Goal: Information Seeking & Learning: Learn about a topic

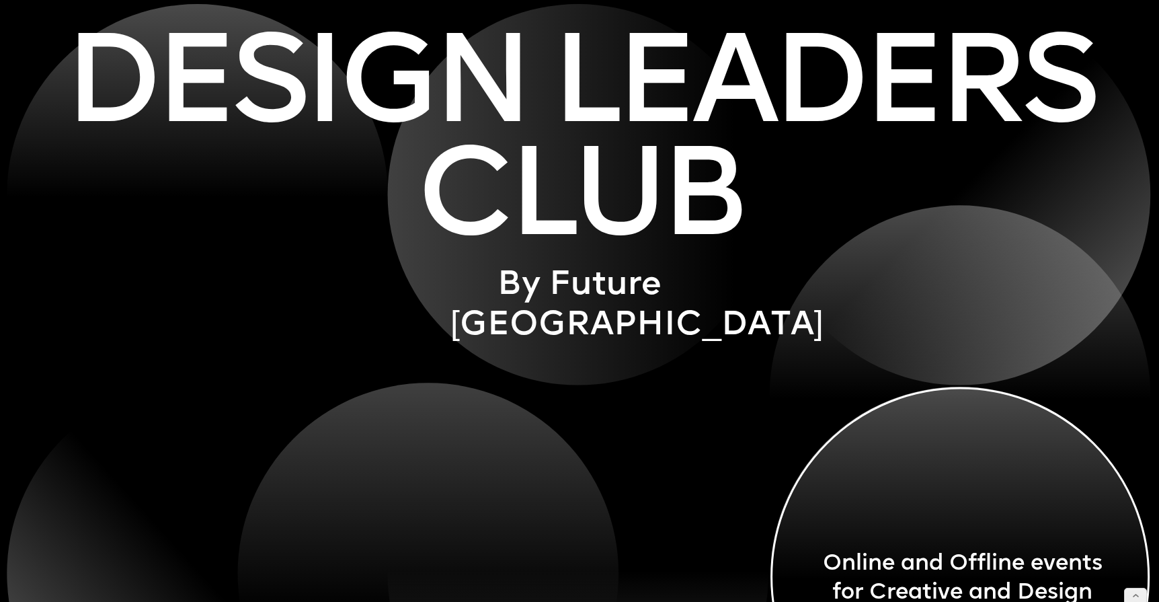
scroll to position [3159, 0]
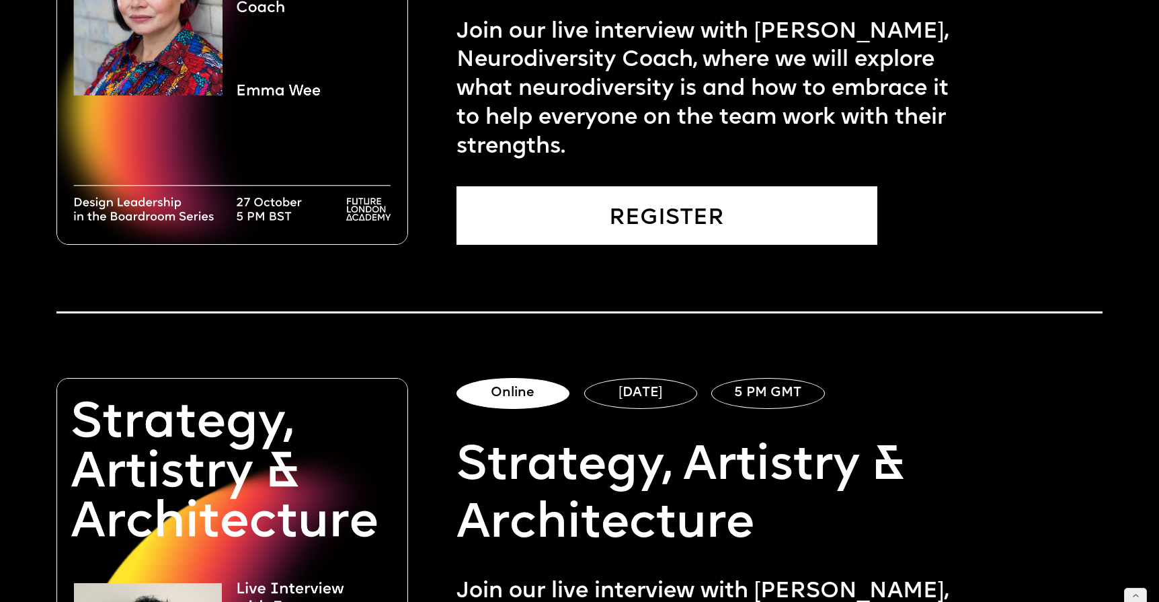
scroll to position [1150, 0]
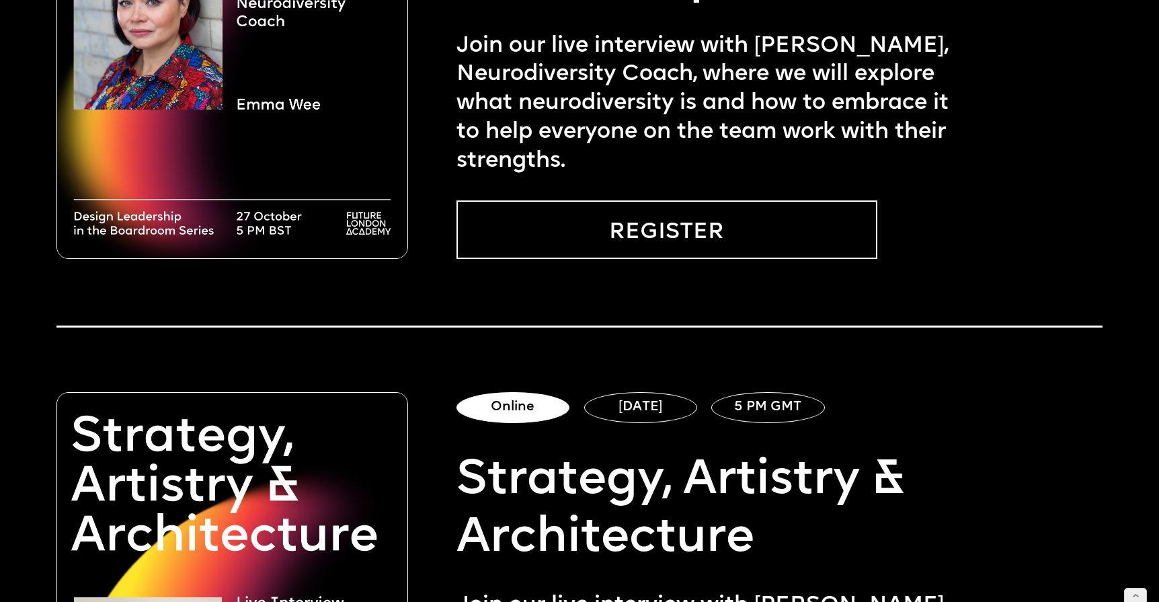
click at [569, 237] on link "REGISTER" at bounding box center [666, 229] width 421 height 58
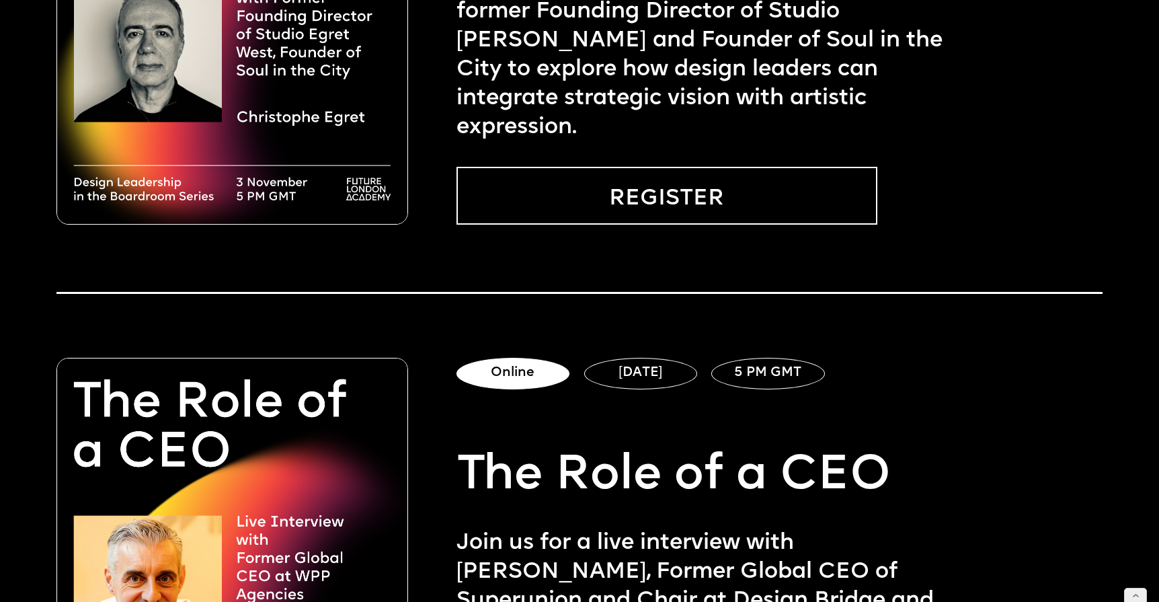
click at [588, 186] on link "REGISTER" at bounding box center [666, 196] width 421 height 58
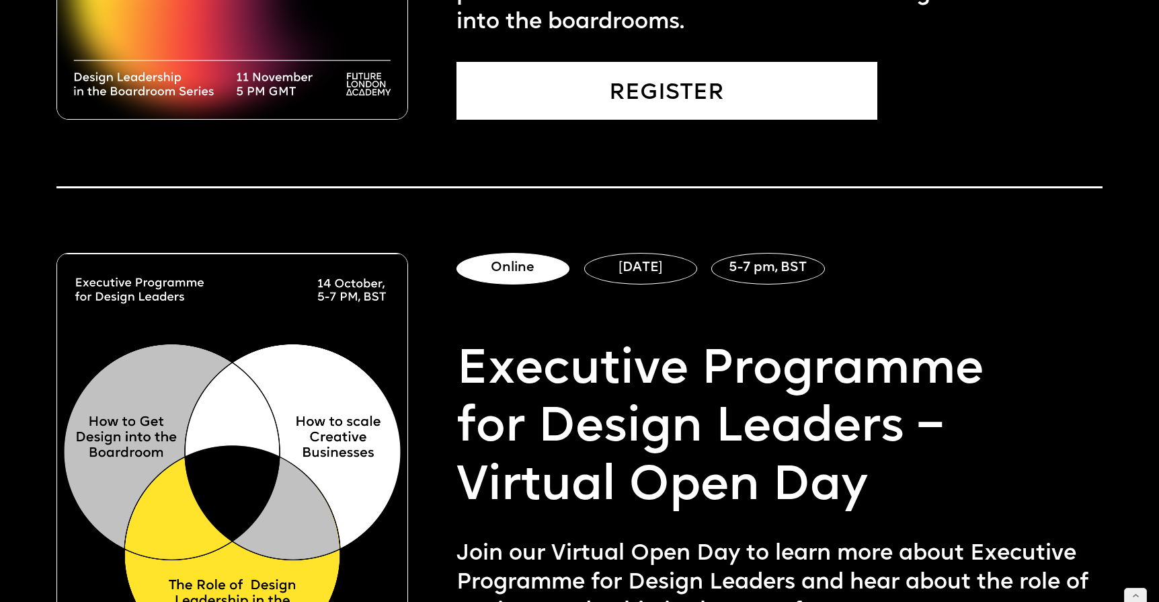
scroll to position [2481, 0]
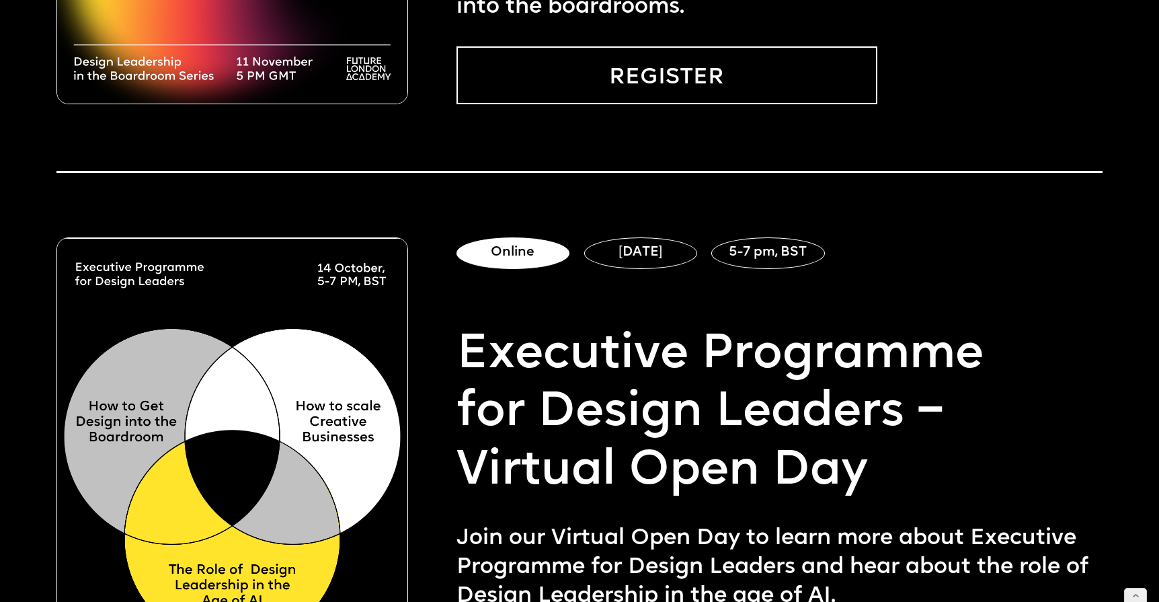
click at [580, 75] on link "REGISTER" at bounding box center [666, 75] width 421 height 58
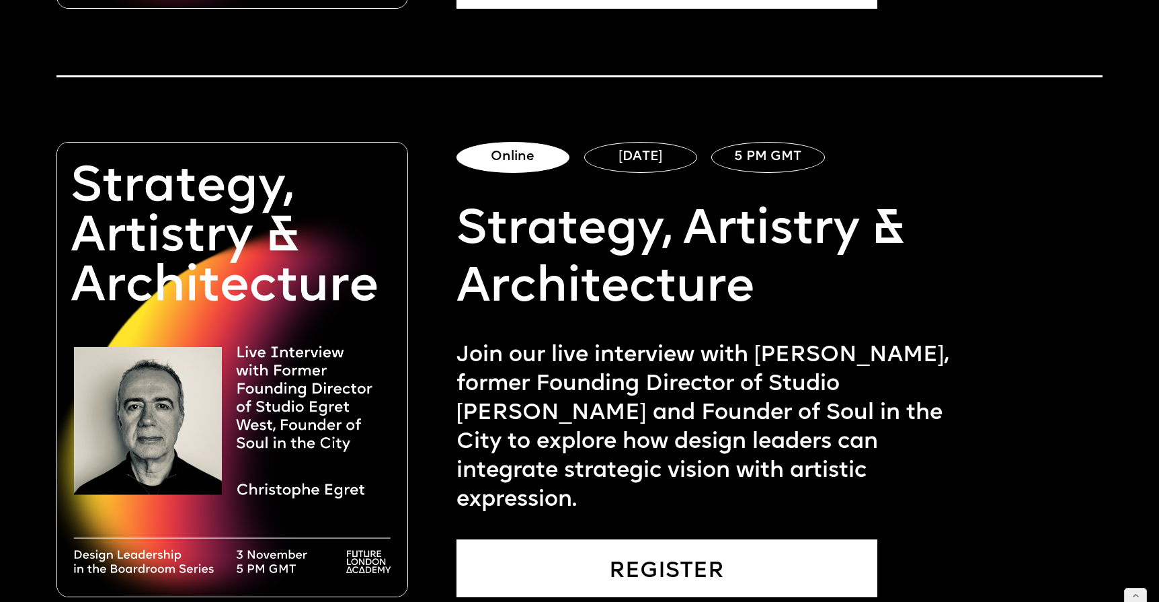
scroll to position [1436, 0]
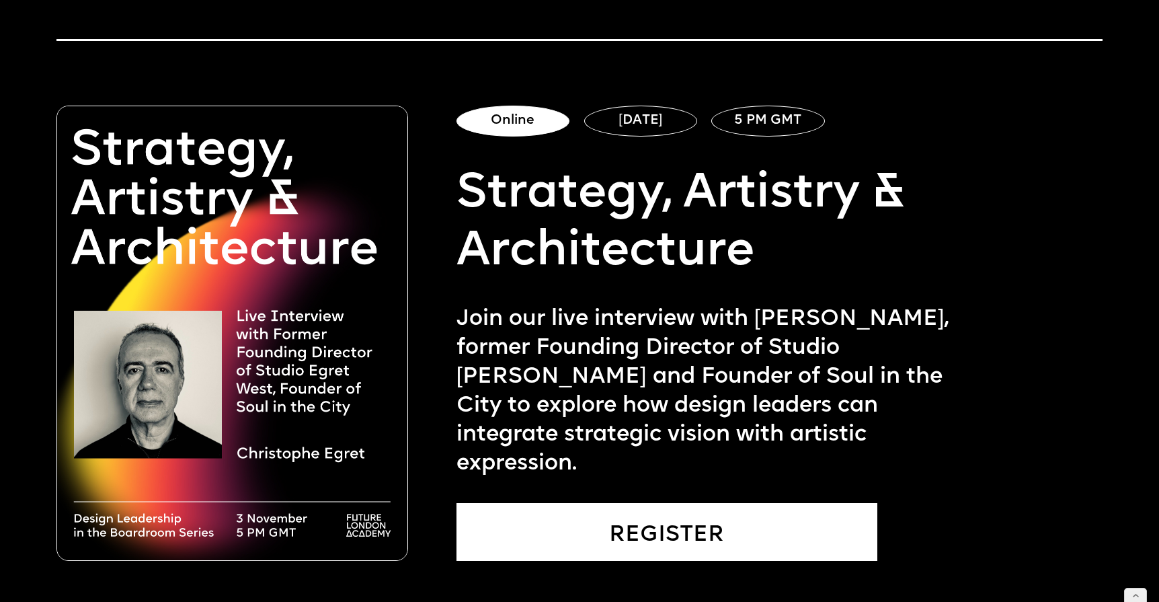
click at [687, 396] on p "Join our live interview with Christophe Egret, former Founding Director of Stud…" at bounding box center [710, 391] width 509 height 173
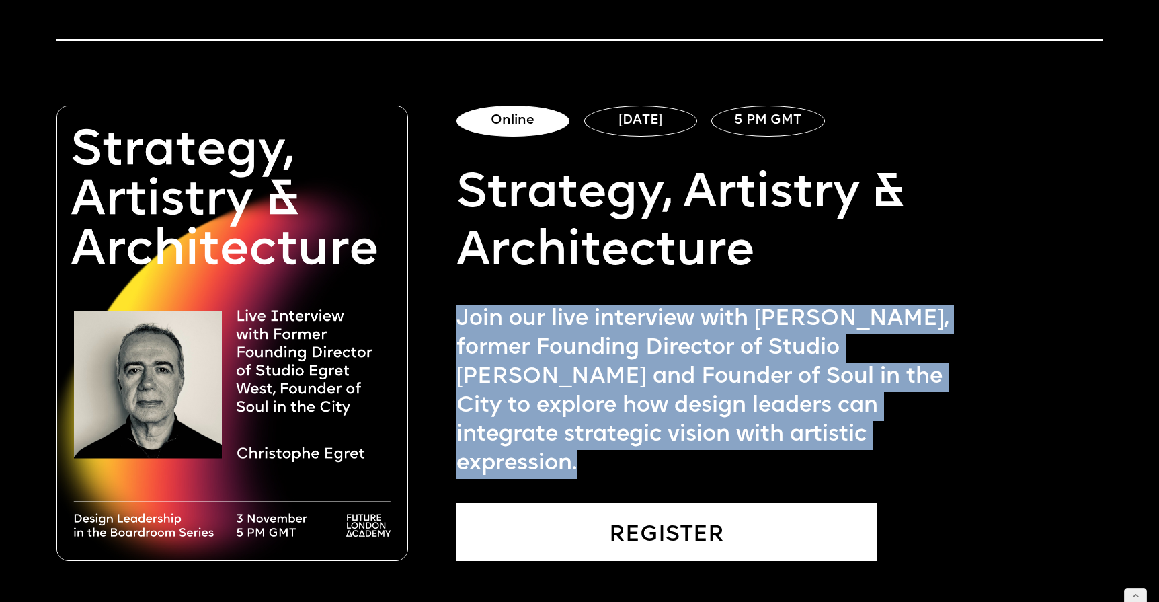
drag, startPoint x: 901, startPoint y: 473, endPoint x: 459, endPoint y: 349, distance: 458.7
click at [459, 349] on p "Join our live interview with Christophe Egret, former Founding Director of Stud…" at bounding box center [710, 391] width 509 height 173
copy p "Join our live interview with Christophe Egret, former Founding Director of Stud…"
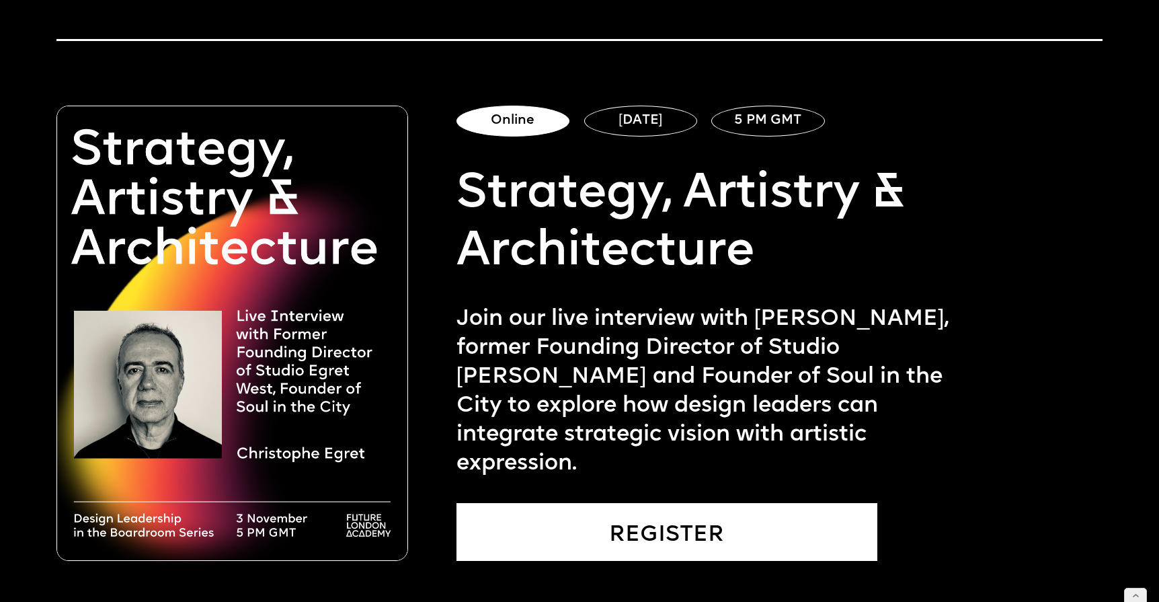
click at [586, 95] on div "Online 03 Nov 5 PM GMT Strategy, Artistry & Architecture Join our live intervie…" at bounding box center [579, 300] width 1046 height 522
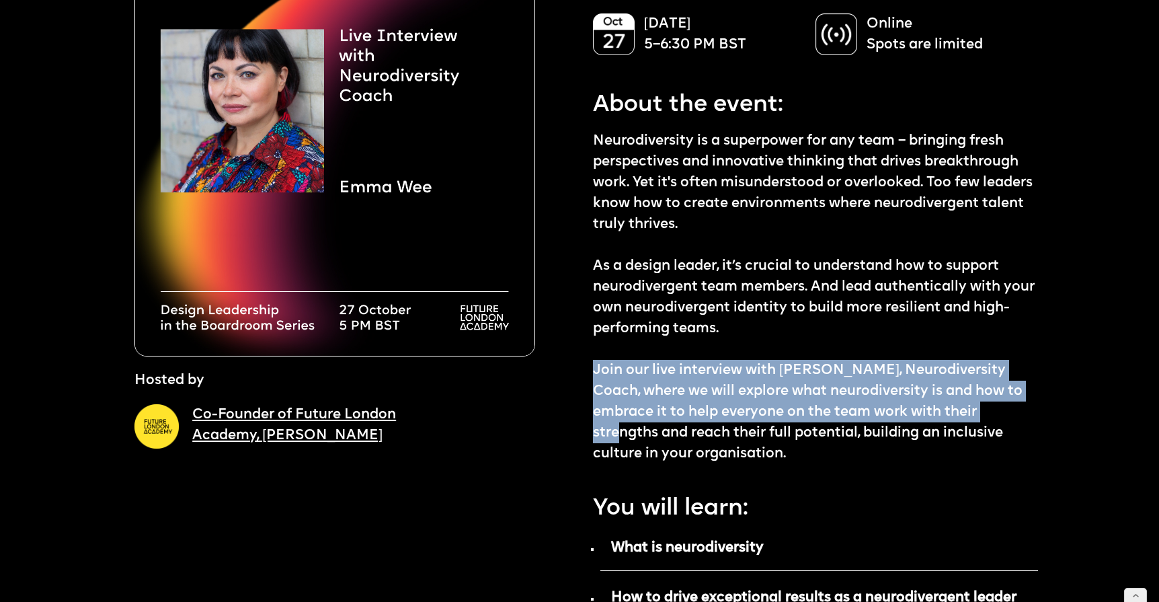
click at [649, 380] on p "Neurodiversity is a superpower for any team – bringing fresh perspectives and i…" at bounding box center [815, 297] width 445 height 334
drag, startPoint x: 659, startPoint y: 430, endPoint x: 590, endPoint y: 364, distance: 95.6
copy p "Join our live interview with Emma Wee, Neurodiversity Coach, where we will expl…"
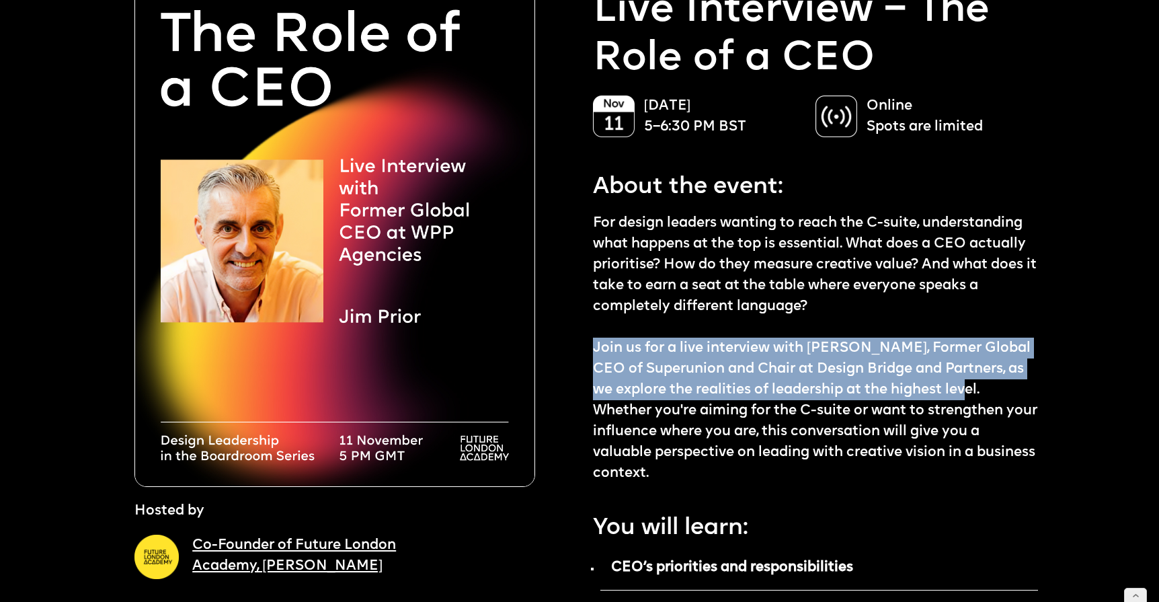
click at [709, 356] on p "For design leaders wanting to reach the C-suite, understanding what happens at …" at bounding box center [815, 347] width 445 height 271
drag, startPoint x: 965, startPoint y: 388, endPoint x: 592, endPoint y: 346, distance: 376.1
copy p "Join us for a live interview with Jim Prior, Former Global CEO of Superunion an…"
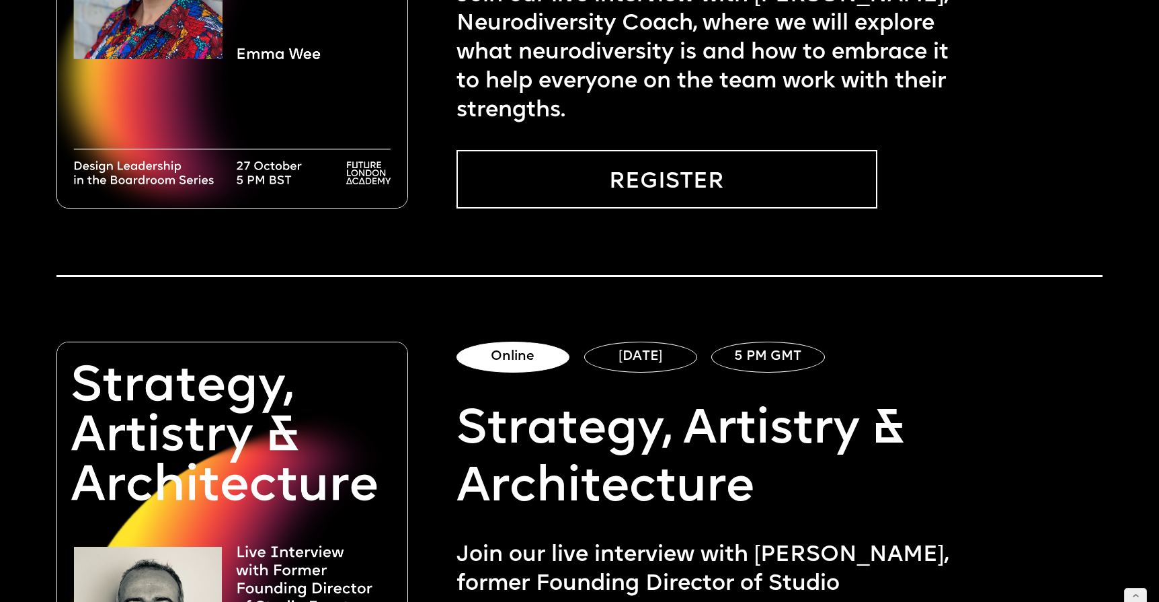
click at [581, 188] on link "REGISTER" at bounding box center [666, 179] width 421 height 58
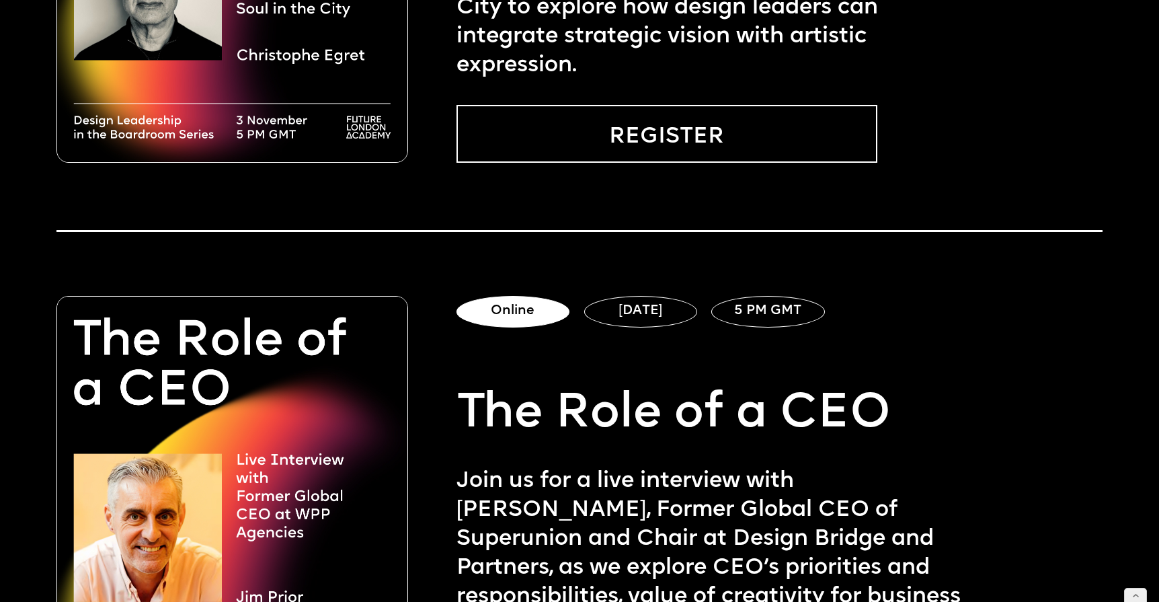
click at [577, 141] on link "REGISTER" at bounding box center [666, 134] width 421 height 58
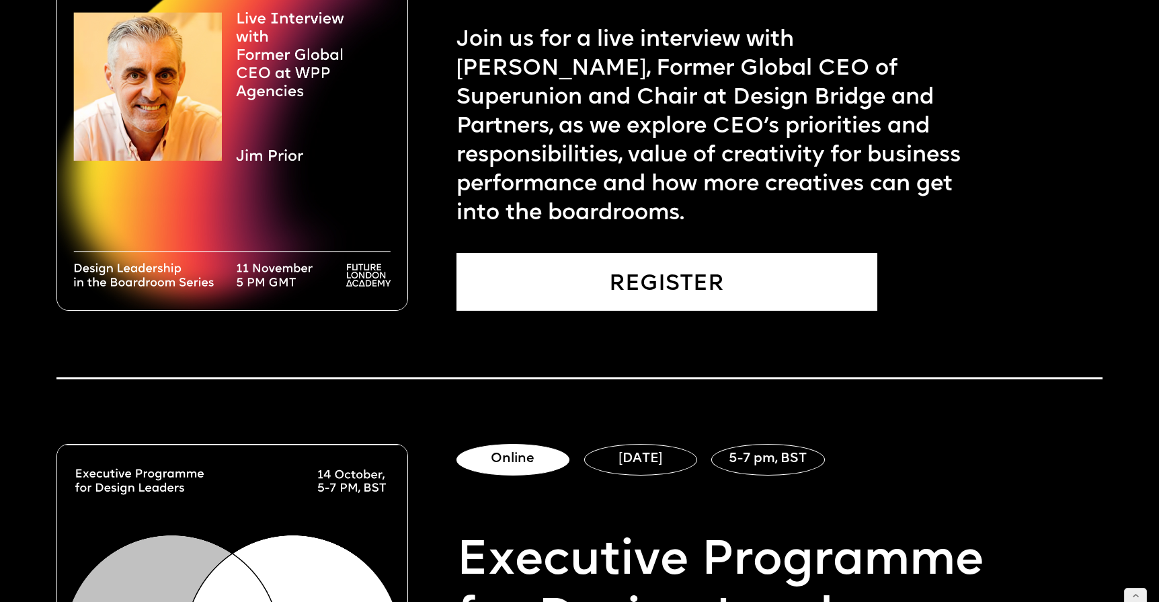
scroll to position [2321, 0]
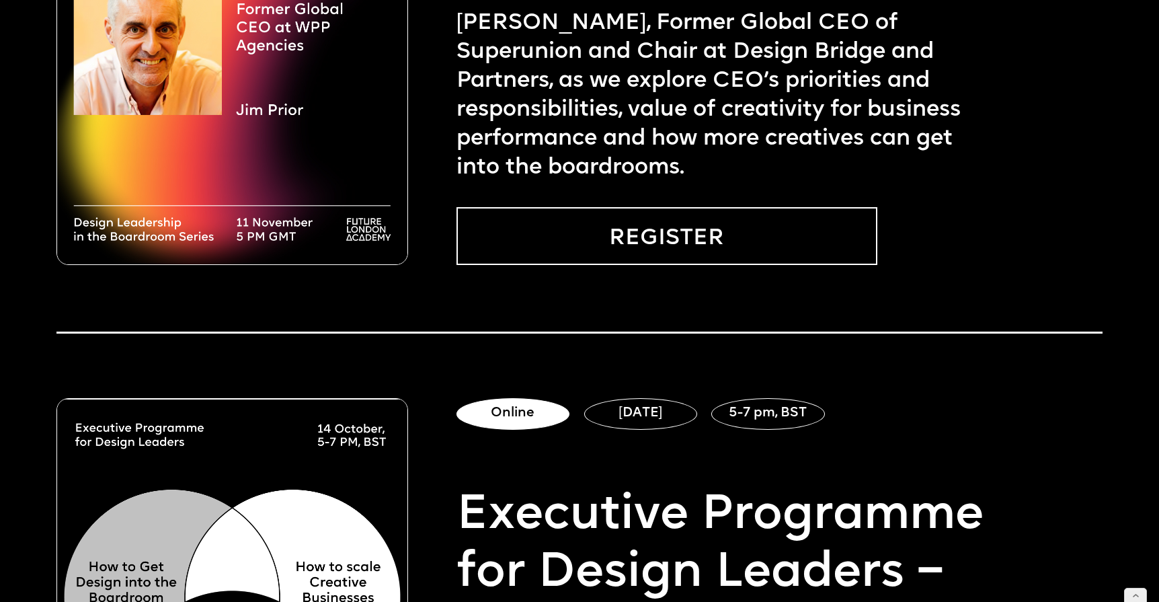
click at [603, 238] on link "REGISTER" at bounding box center [666, 236] width 421 height 58
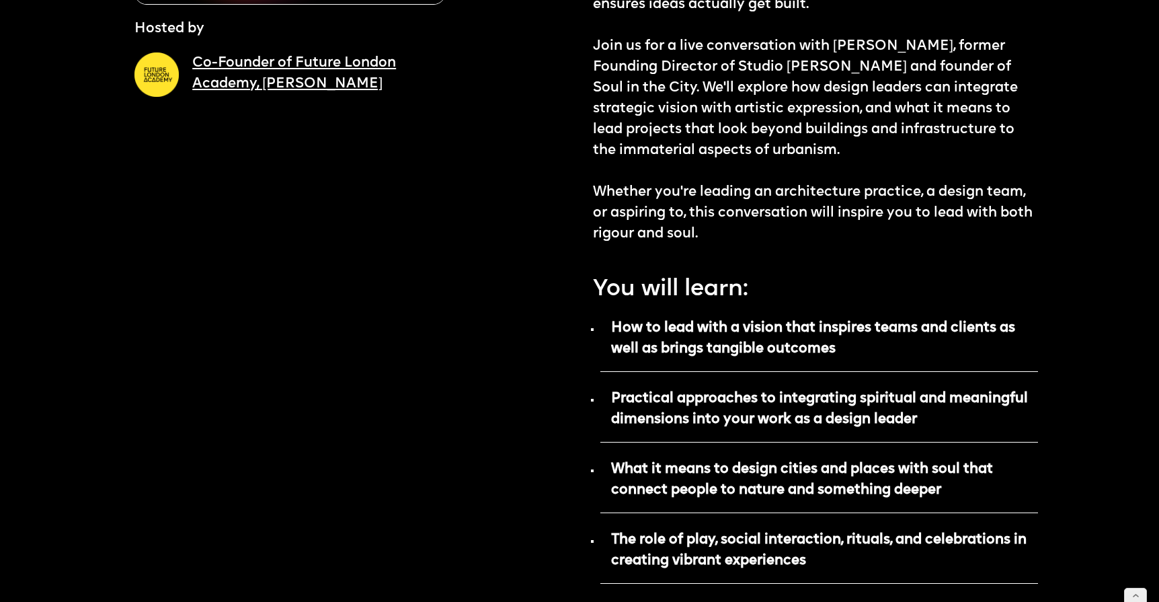
scroll to position [599, 0]
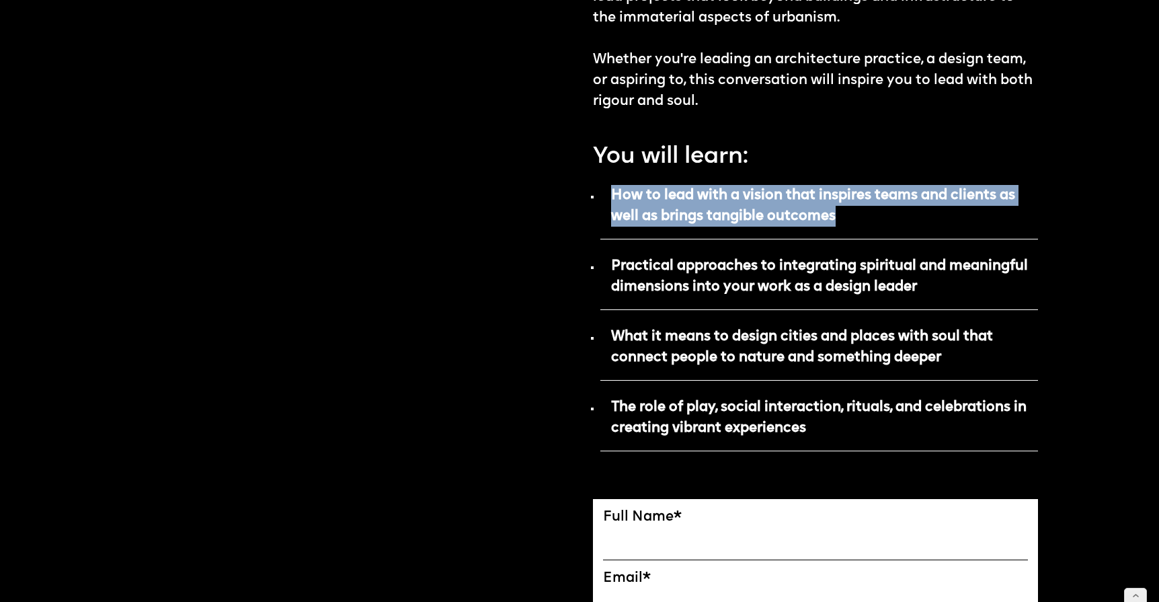
drag, startPoint x: 842, startPoint y: 216, endPoint x: 606, endPoint y: 197, distance: 236.1
click at [606, 197] on p "How to lead with a vision that inspires teams and clients as well as brings tan…" at bounding box center [819, 211] width 438 height 58
copy strong "How to lead with a vision that inspires teams and clients as well as brings tan…"
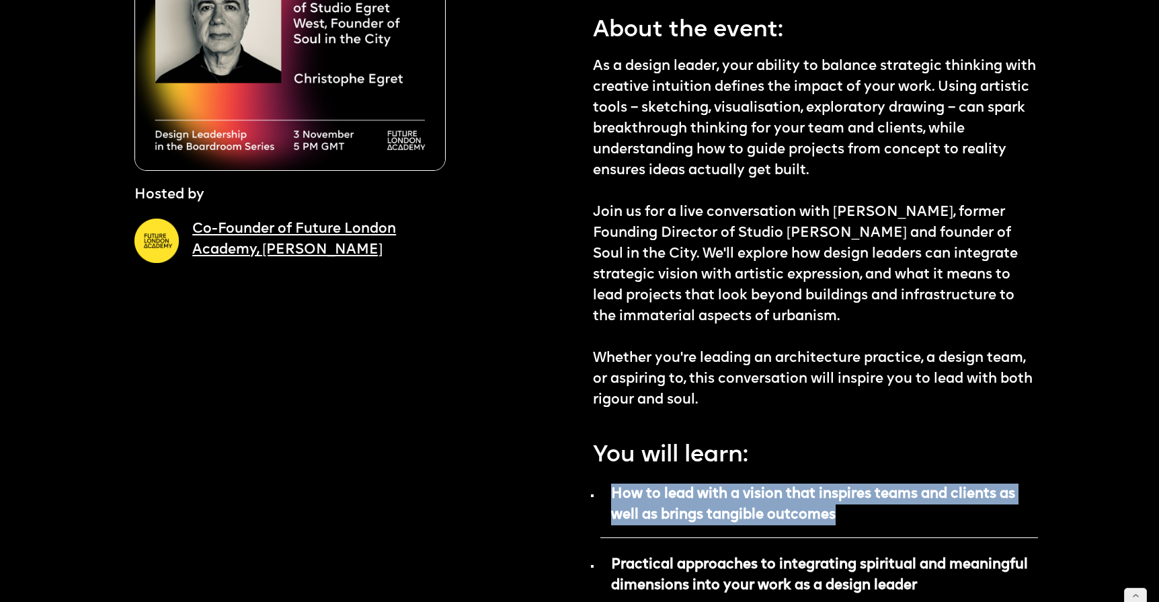
scroll to position [290, 0]
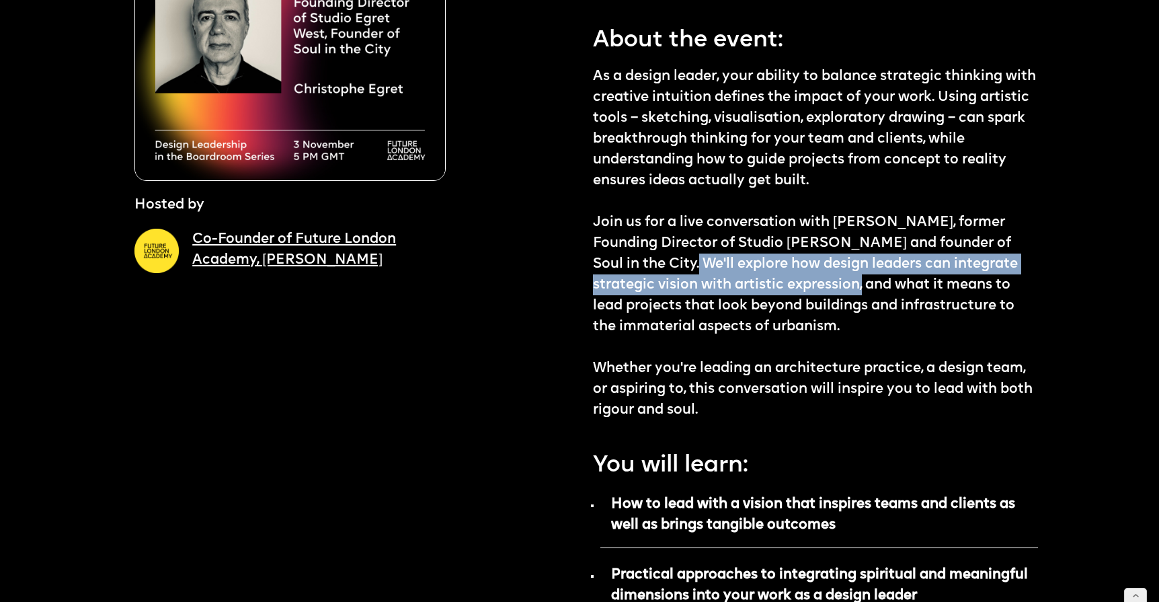
drag, startPoint x: 649, startPoint y: 259, endPoint x: 862, endPoint y: 278, distance: 213.3
click at [862, 278] on p "As a design leader, your ability to balance strategic thinking with creative in…" at bounding box center [815, 243] width 445 height 355
click at [861, 278] on p "As a design leader, your ability to balance strategic thinking with creative in…" at bounding box center [815, 243] width 445 height 355
drag, startPoint x: 759, startPoint y: 260, endPoint x: 859, endPoint y: 277, distance: 101.6
click at [859, 277] on p "As a design leader, your ability to balance strategic thinking with creative in…" at bounding box center [815, 243] width 445 height 355
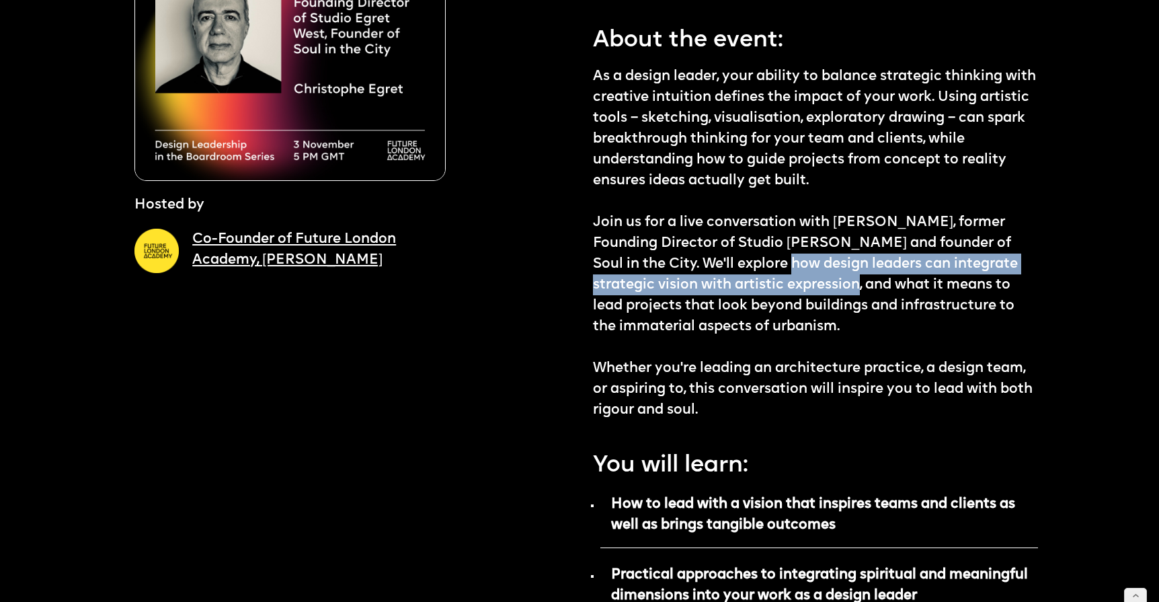
copy p "how design leaders can integrate strategic vision with artistic expression"
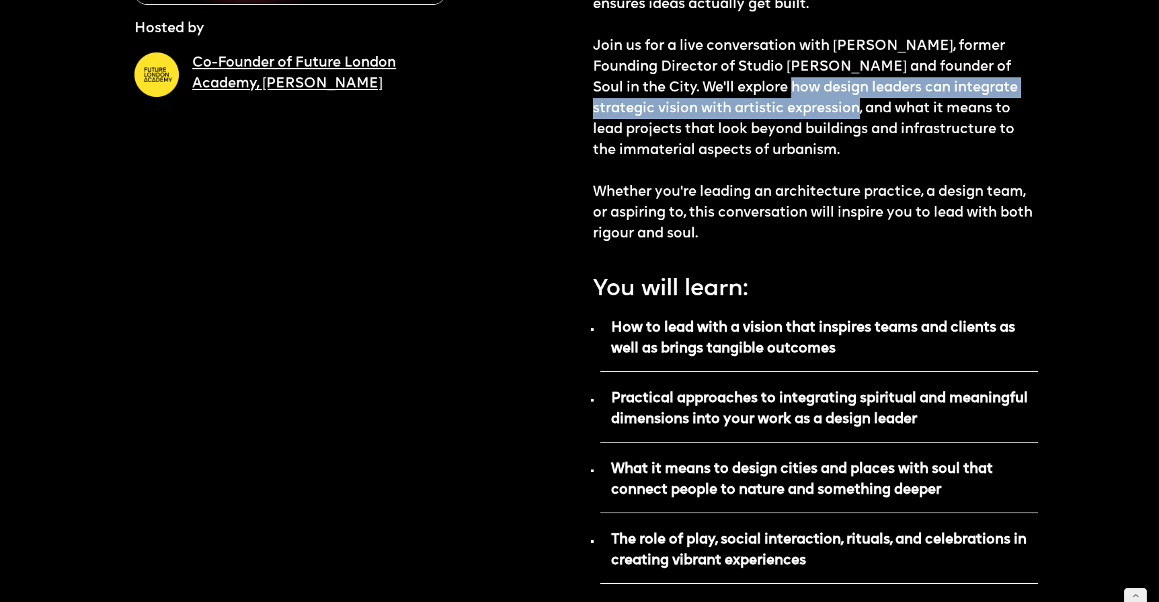
scroll to position [327, 0]
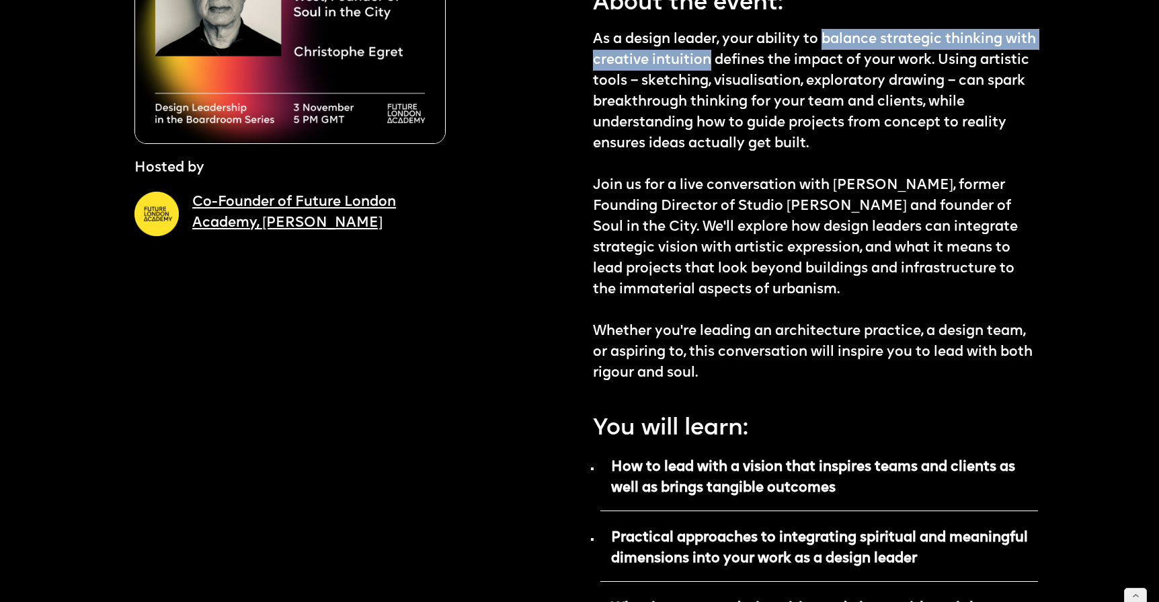
drag, startPoint x: 825, startPoint y: 38, endPoint x: 742, endPoint y: 54, distance: 84.4
click at [742, 54] on p "As a design leader, your ability to balance strategic thinking with creative in…" at bounding box center [815, 206] width 445 height 355
copy p "balance strategic thinking with creative intuition"
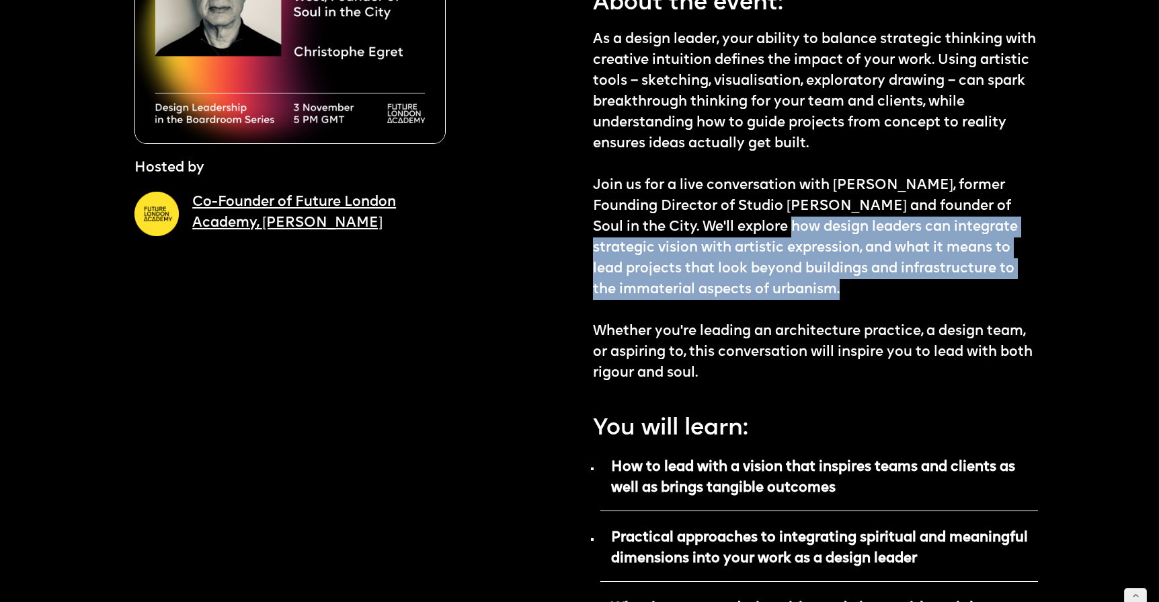
drag, startPoint x: 852, startPoint y: 291, endPoint x: 744, endPoint y: 223, distance: 128.3
click at [744, 223] on p "As a design leader, your ability to balance strategic thinking with creative in…" at bounding box center [815, 206] width 445 height 355
copy p "how design leaders can integrate strategic vision with artistic expression, and…"
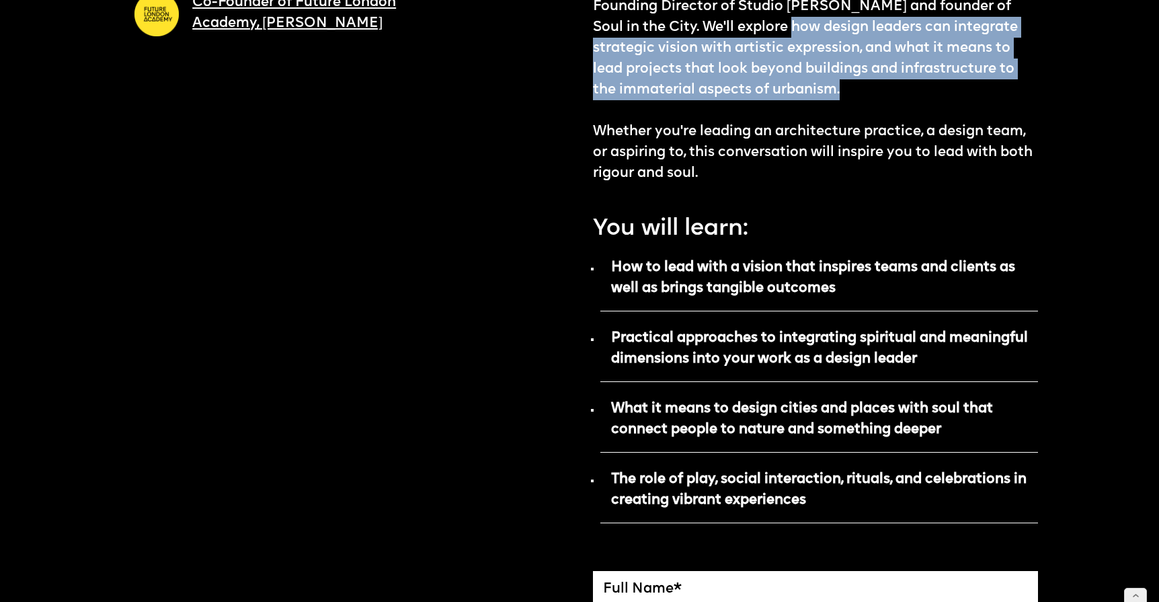
scroll to position [532, 0]
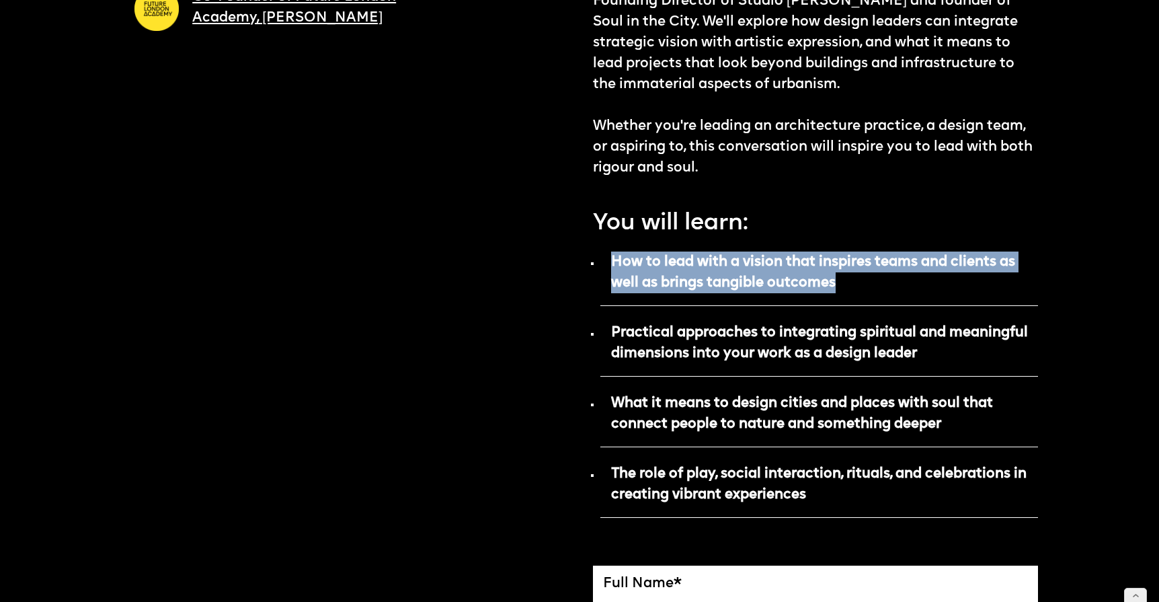
drag, startPoint x: 844, startPoint y: 282, endPoint x: 612, endPoint y: 263, distance: 232.7
click at [612, 263] on p "How to lead with a vision that inspires teams and clients as well as brings tan…" at bounding box center [819, 277] width 438 height 58
copy strong "How to lead with a vision that inspires teams and clients as well as brings tan…"
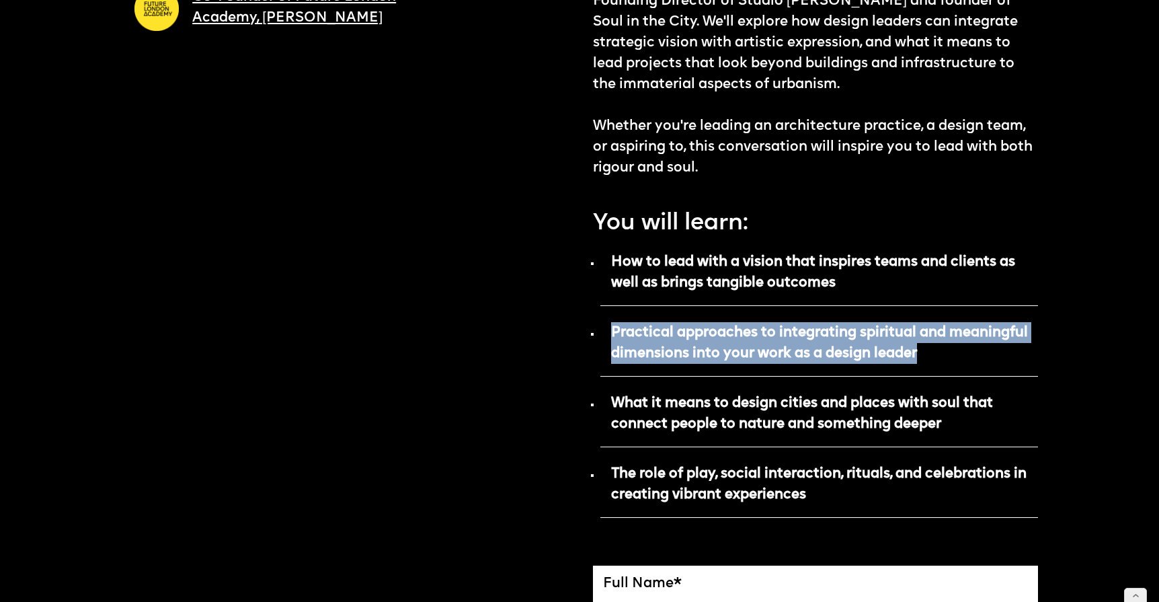
drag, startPoint x: 930, startPoint y: 351, endPoint x: 612, endPoint y: 333, distance: 319.1
click at [610, 333] on p "Practical approaches to integrating spiritual and meaningful dimensions into yo…" at bounding box center [819, 348] width 438 height 58
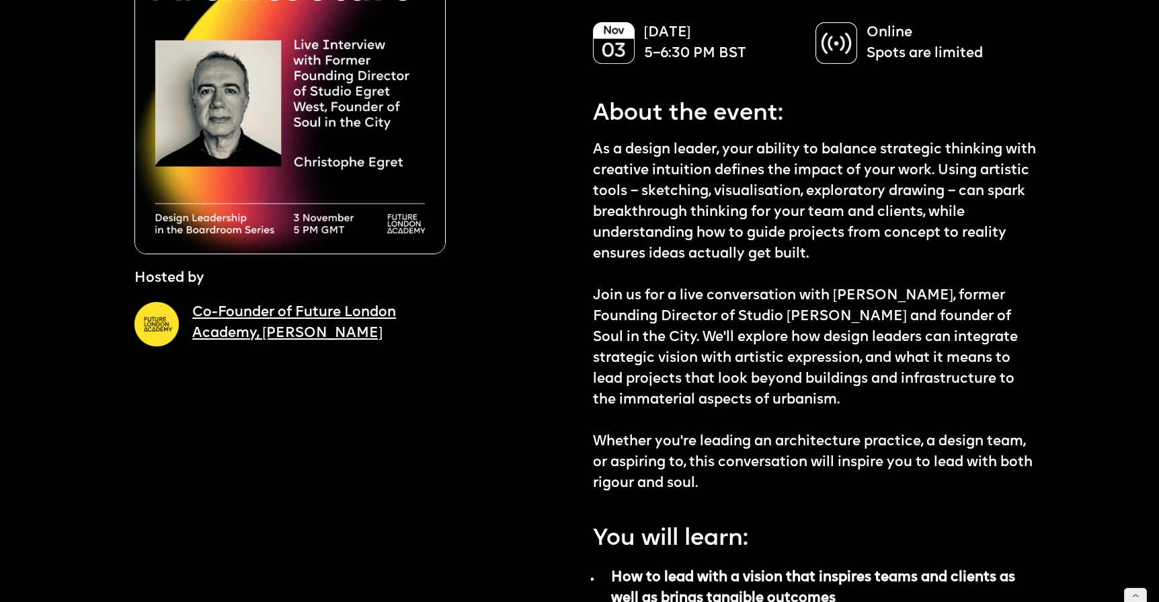
scroll to position [213, 0]
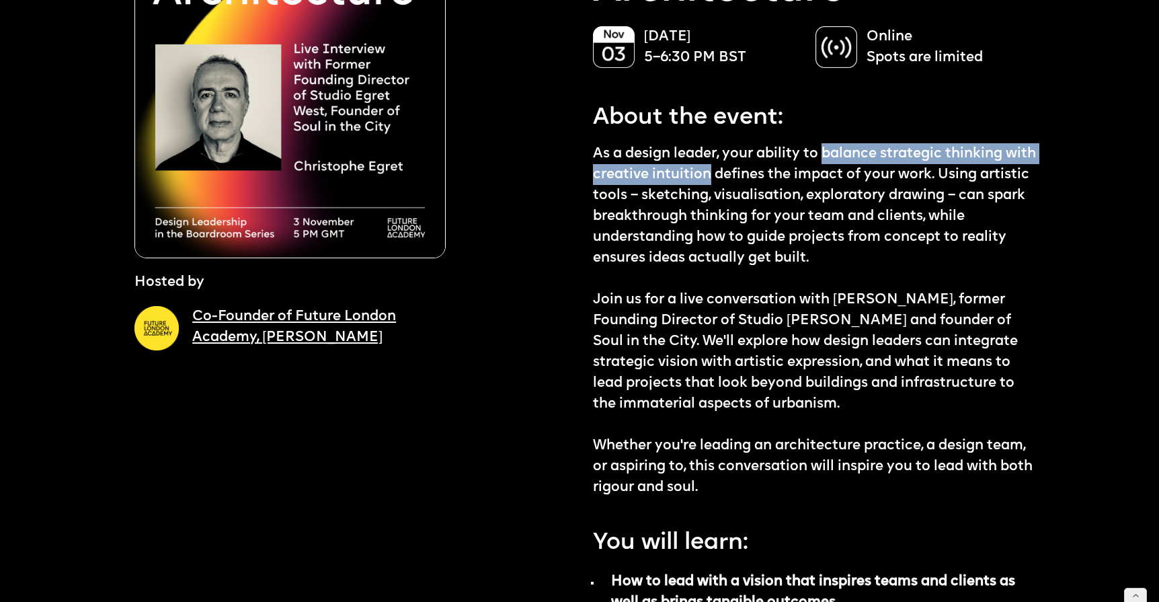
drag, startPoint x: 824, startPoint y: 151, endPoint x: 742, endPoint y: 167, distance: 83.6
click at [742, 167] on p "As a design leader, your ability to balance strategic thinking with creative in…" at bounding box center [815, 320] width 445 height 355
copy p "balance strategic thinking with creative intuition"
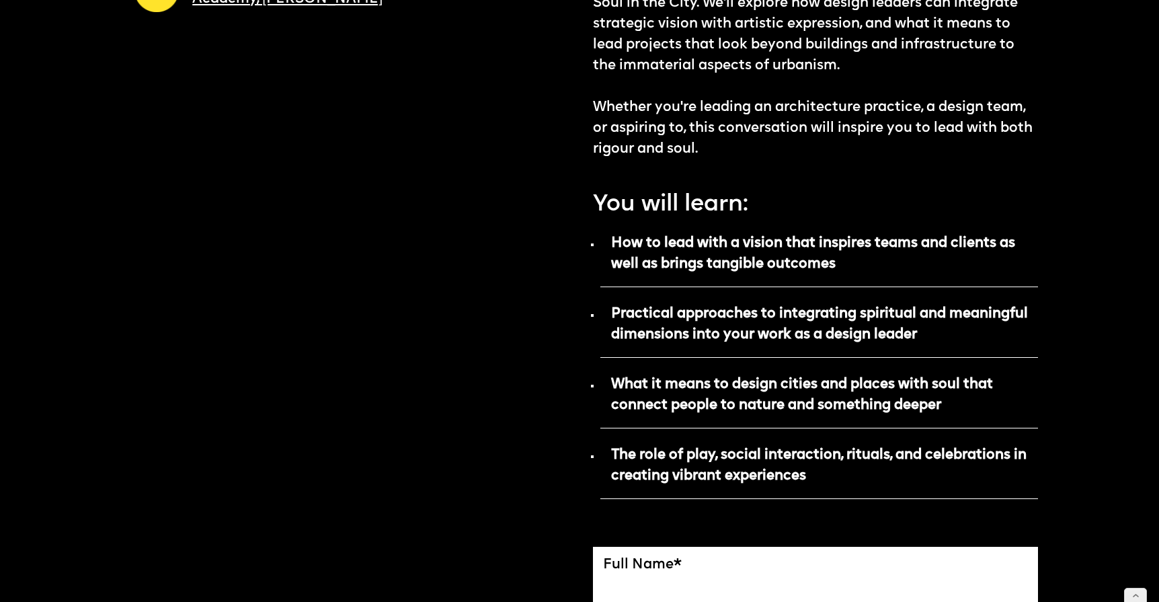
scroll to position [569, 0]
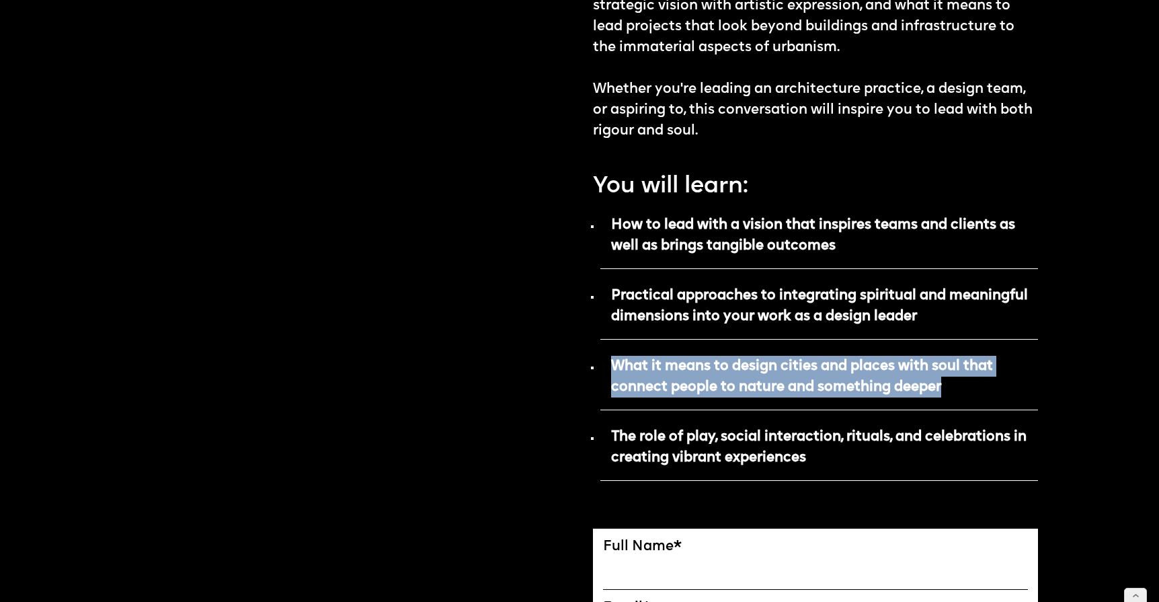
drag, startPoint x: 957, startPoint y: 388, endPoint x: 610, endPoint y: 367, distance: 347.5
click at [610, 367] on p "What it means to design cities and places with soul that connect people to natu…" at bounding box center [819, 381] width 438 height 58
copy strong "What it means to design cities and places with soul that connect people to natu…"
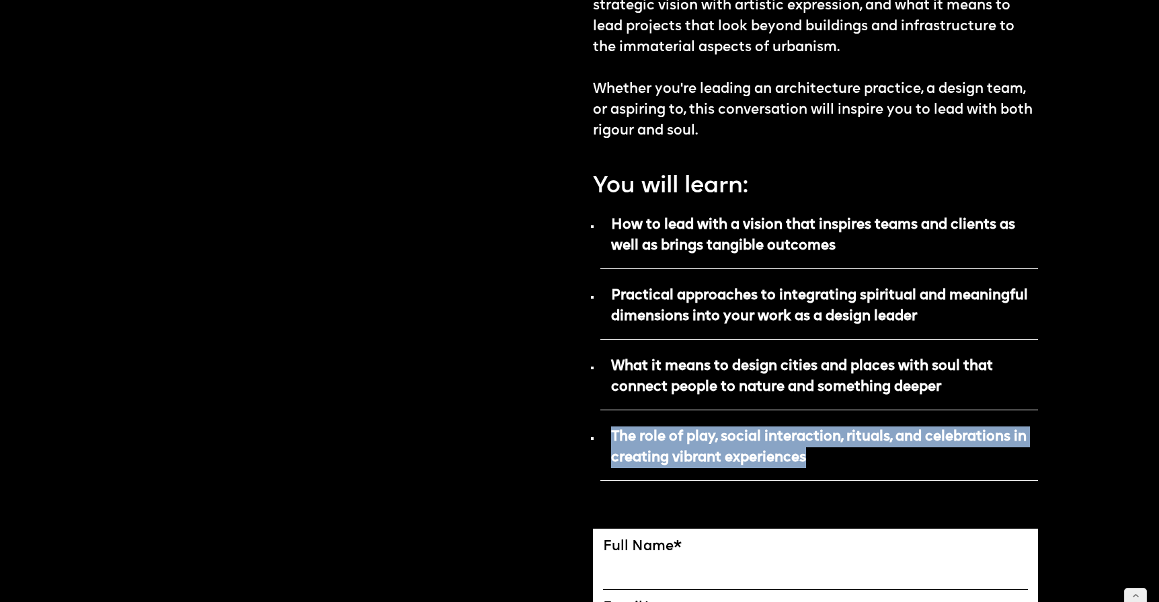
drag, startPoint x: 793, startPoint y: 456, endPoint x: 611, endPoint y: 432, distance: 183.2
click at [611, 432] on p "The role of play, social interaction, rituals, and celebrations in creating vib…" at bounding box center [819, 452] width 438 height 58
copy strong "The role of play, social interaction, rituals, and celebrations in creating vib…"
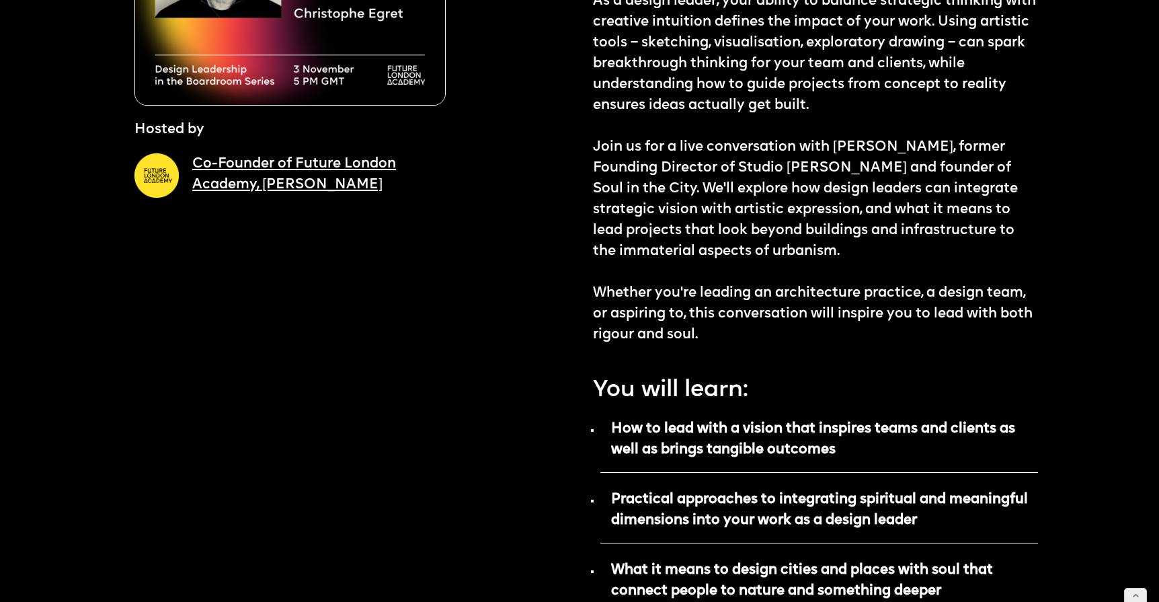
scroll to position [185, 0]
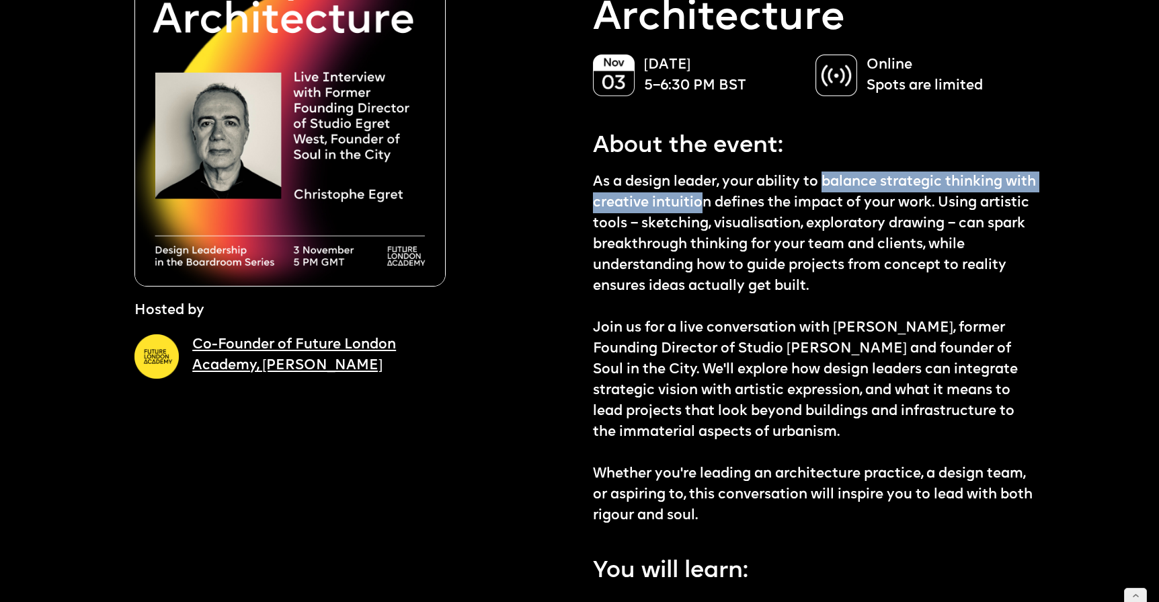
drag, startPoint x: 825, startPoint y: 180, endPoint x: 739, endPoint y: 201, distance: 87.9
click at [739, 201] on p "As a design leader, your ability to balance strategic thinking with creative in…" at bounding box center [815, 348] width 445 height 355
drag, startPoint x: 743, startPoint y: 201, endPoint x: 885, endPoint y: 173, distance: 144.6
click at [885, 173] on p "As a design leader, your ability to balance strategic thinking with creative in…" at bounding box center [815, 348] width 445 height 355
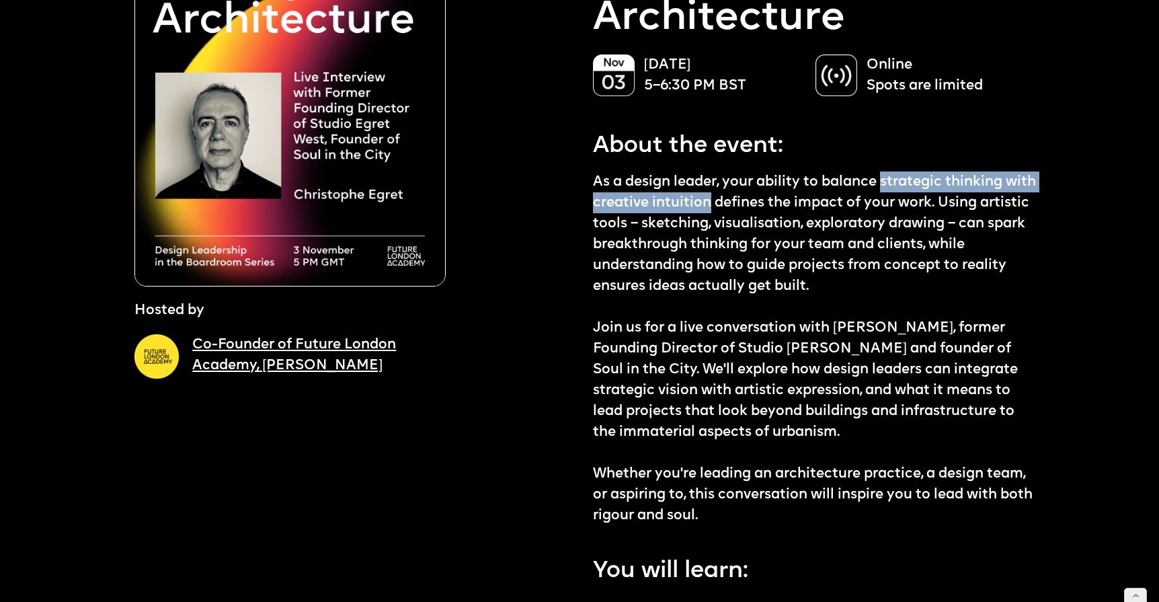
copy p "strategic thinking with creative intuition"
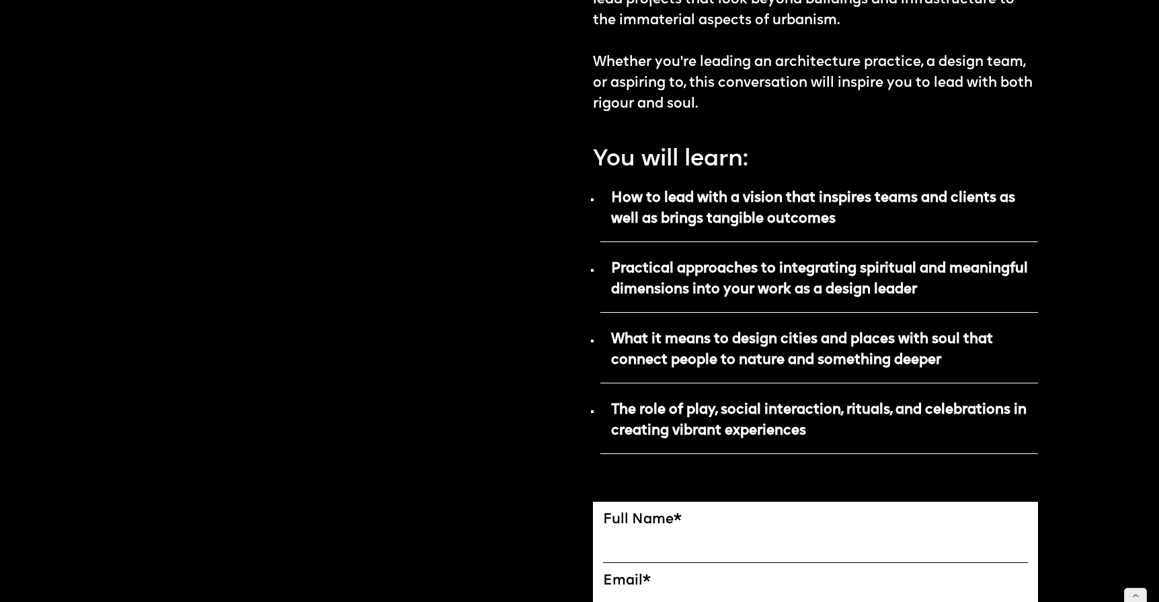
scroll to position [631, 0]
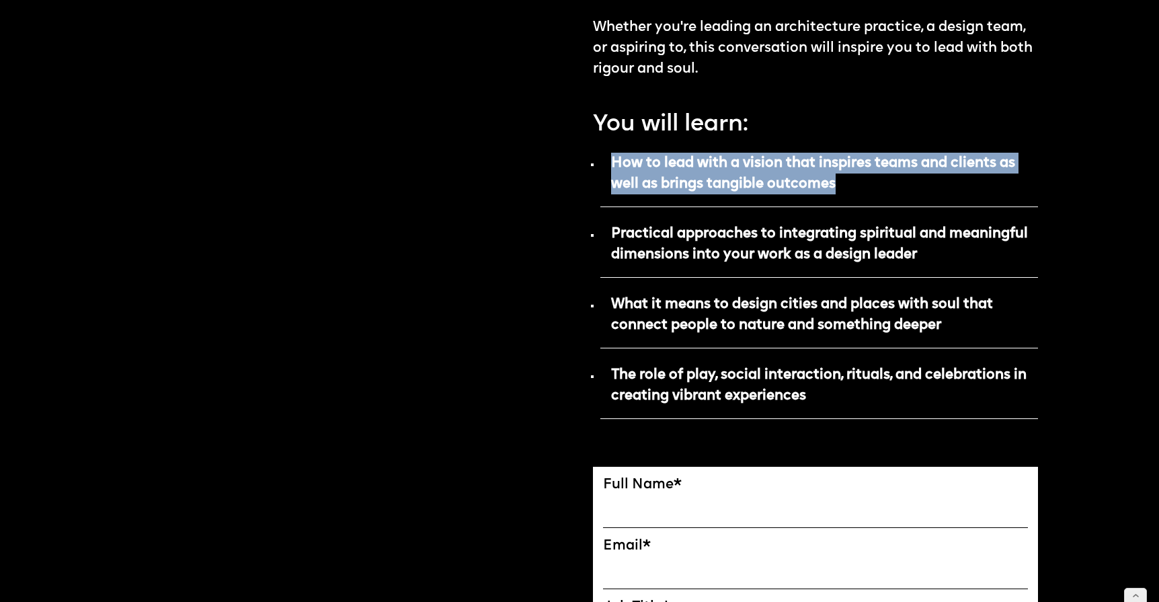
drag, startPoint x: 843, startPoint y: 184, endPoint x: 612, endPoint y: 163, distance: 231.5
click at [612, 163] on p "How to lead with a vision that inspires teams and clients as well as brings tan…" at bounding box center [819, 178] width 438 height 58
copy strong "How to lead with a vision that inspires teams and clients as well as brings tan…"
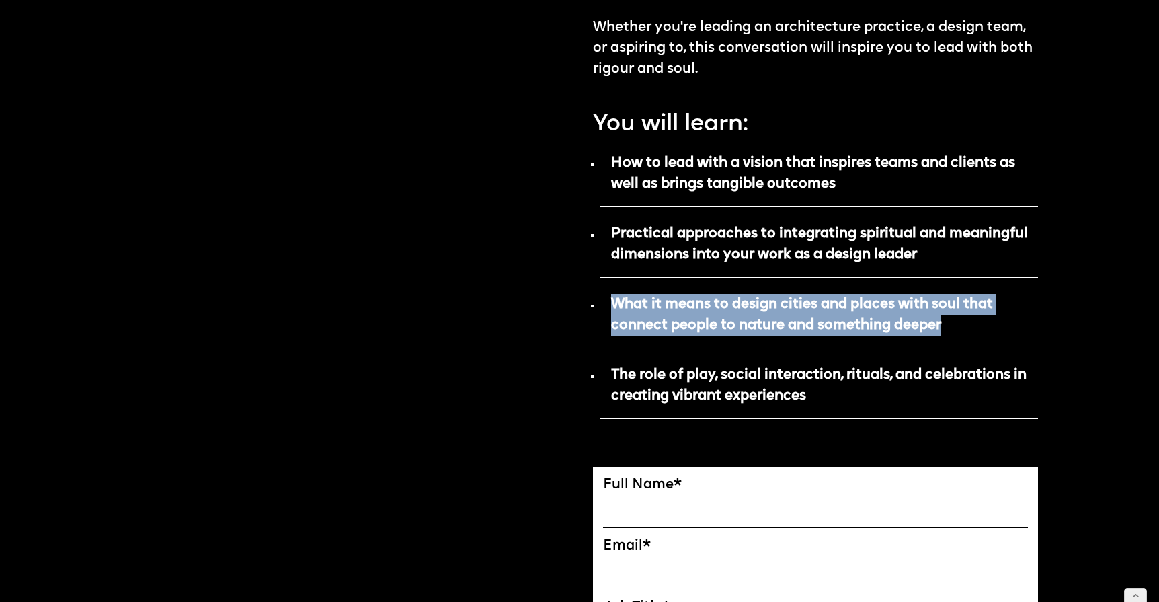
drag, startPoint x: 963, startPoint y: 325, endPoint x: 604, endPoint y: 302, distance: 359.1
click at [605, 302] on p "What it means to design cities and places with soul that connect people to natu…" at bounding box center [819, 319] width 438 height 58
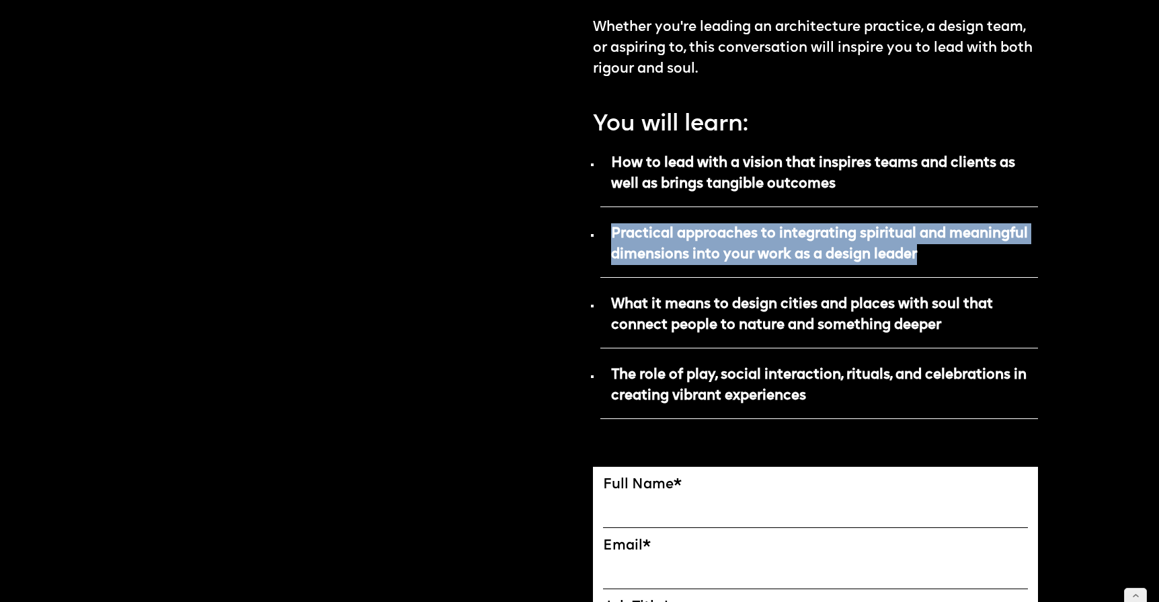
drag, startPoint x: 925, startPoint y: 254, endPoint x: 606, endPoint y: 233, distance: 320.0
click at [606, 233] on p "Practical approaches to integrating spiritual and meaningful dimensions into yo…" at bounding box center [819, 249] width 438 height 58
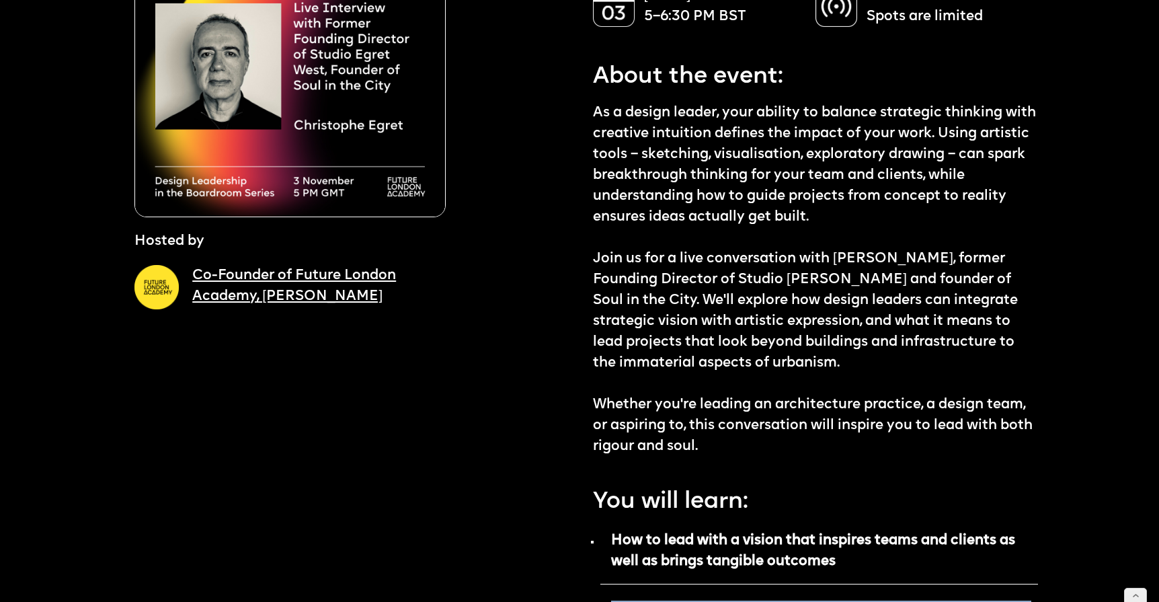
scroll to position [50, 0]
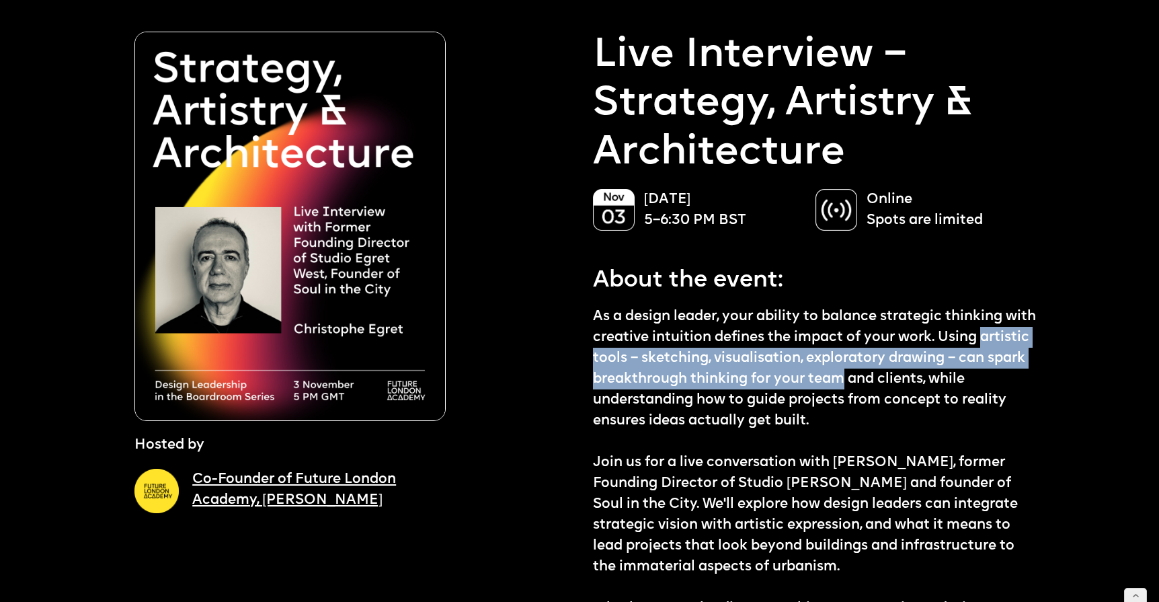
drag, startPoint x: 594, startPoint y: 358, endPoint x: 914, endPoint y: 372, distance: 320.9
click at [914, 372] on p "As a design leader, your ability to balance strategic thinking with creative in…" at bounding box center [815, 483] width 445 height 355
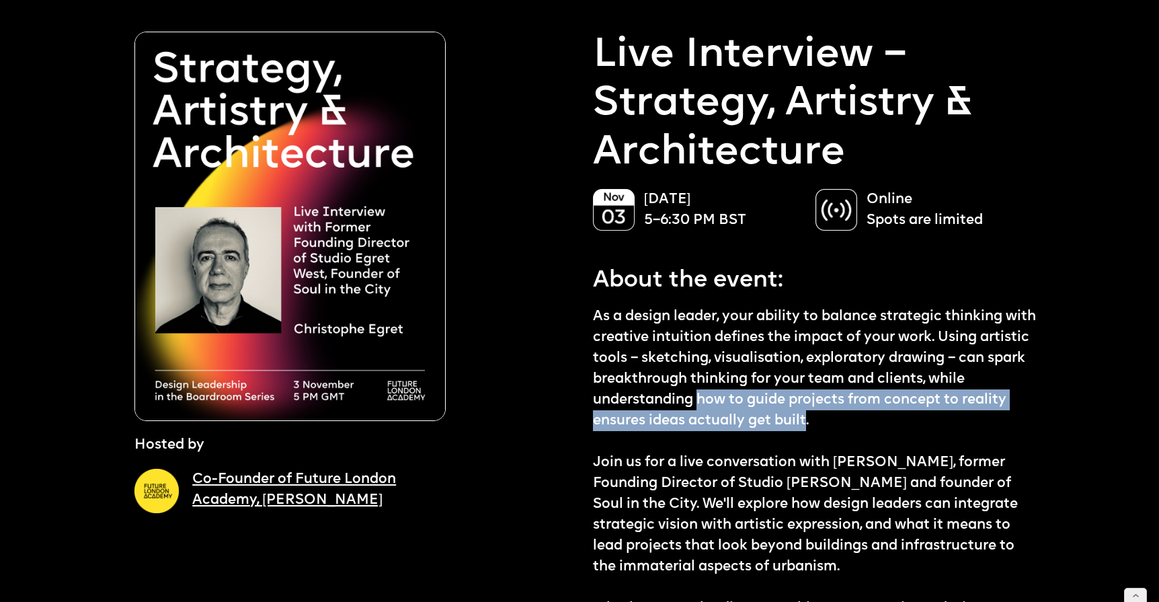
drag, startPoint x: 737, startPoint y: 395, endPoint x: 855, endPoint y: 411, distance: 118.7
click at [855, 411] on p "As a design leader, your ability to balance strategic thinking with creative in…" at bounding box center [815, 483] width 445 height 355
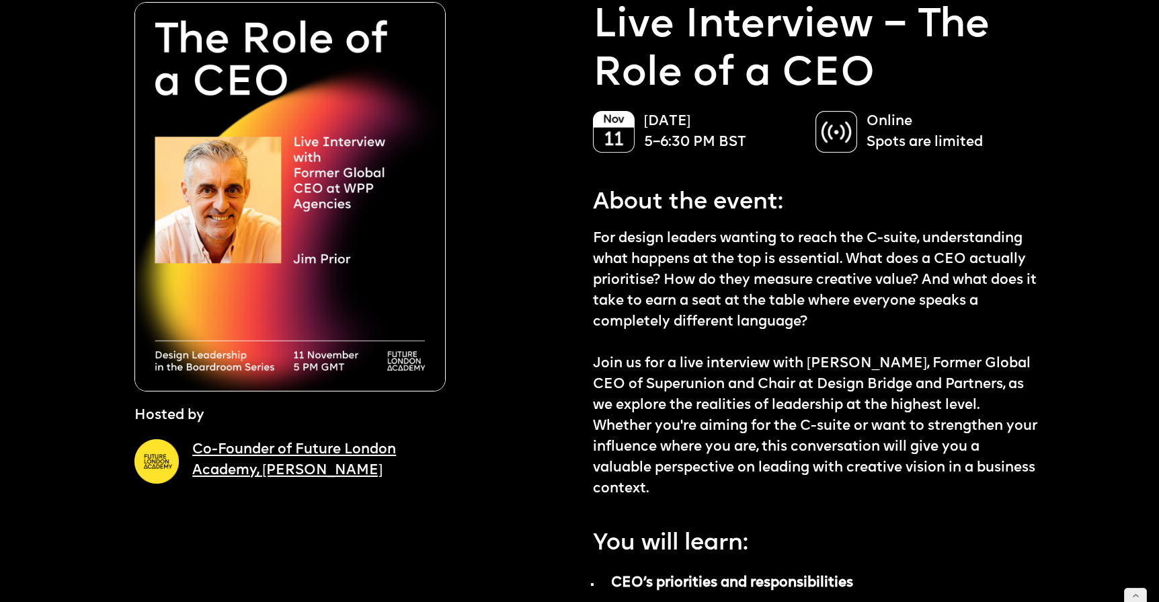
scroll to position [83, 0]
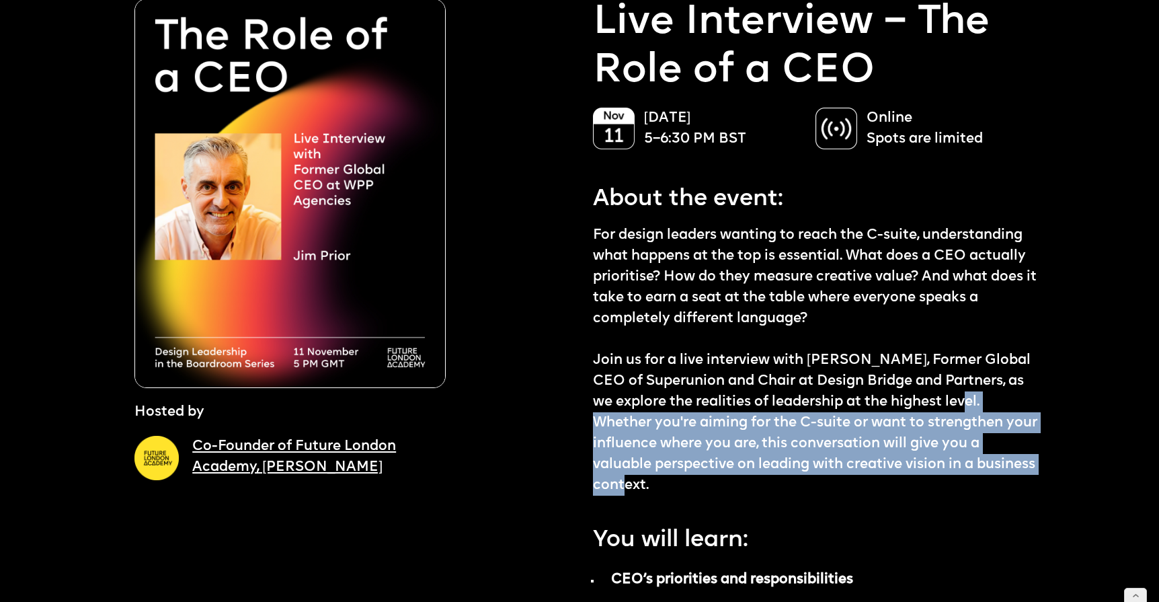
drag, startPoint x: 965, startPoint y: 399, endPoint x: 758, endPoint y: 477, distance: 221.6
click at [758, 477] on p "For design leaders wanting to reach the C-suite, understanding what happens at …" at bounding box center [815, 360] width 445 height 271
copy p "Whether you're aiming for the C-suite or want to strengthen your influence wher…"
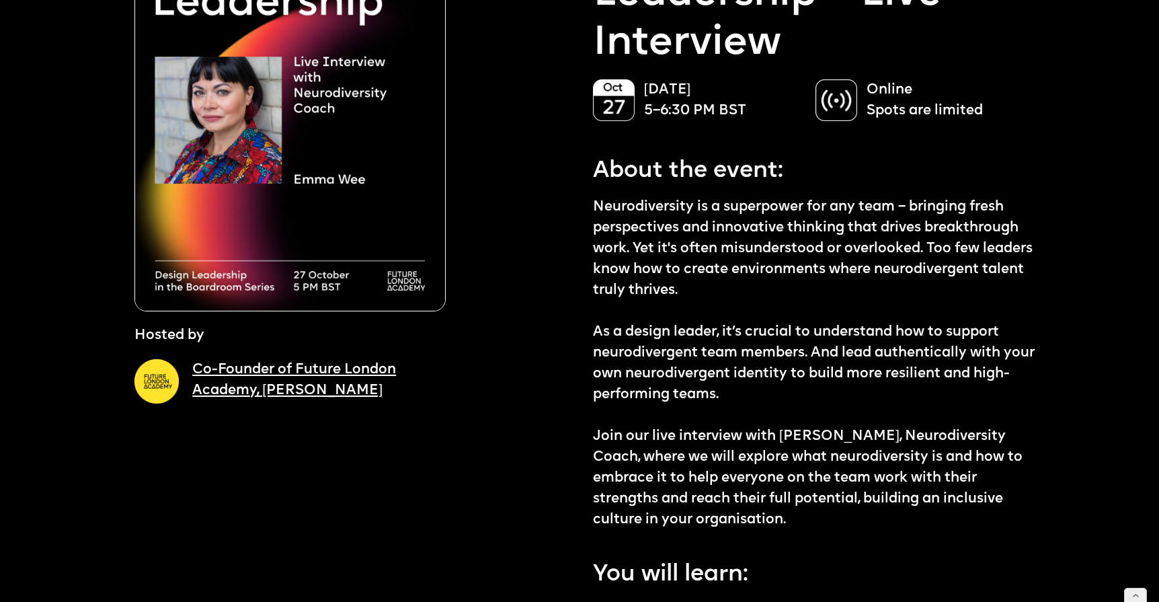
scroll to position [164, 0]
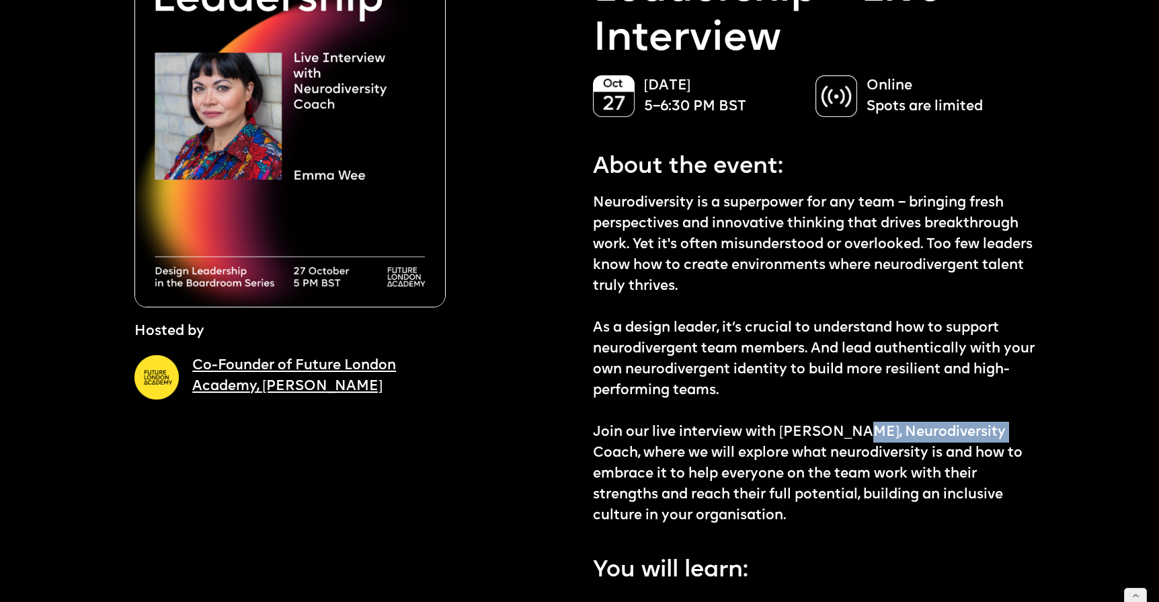
drag, startPoint x: 866, startPoint y: 428, endPoint x: 1014, endPoint y: 427, distance: 147.9
click at [1014, 427] on p "Neurodiversity is a superpower for any team – bringing fresh perspectives and i…" at bounding box center [815, 359] width 445 height 334
copy p "Neurodiversity Coach"
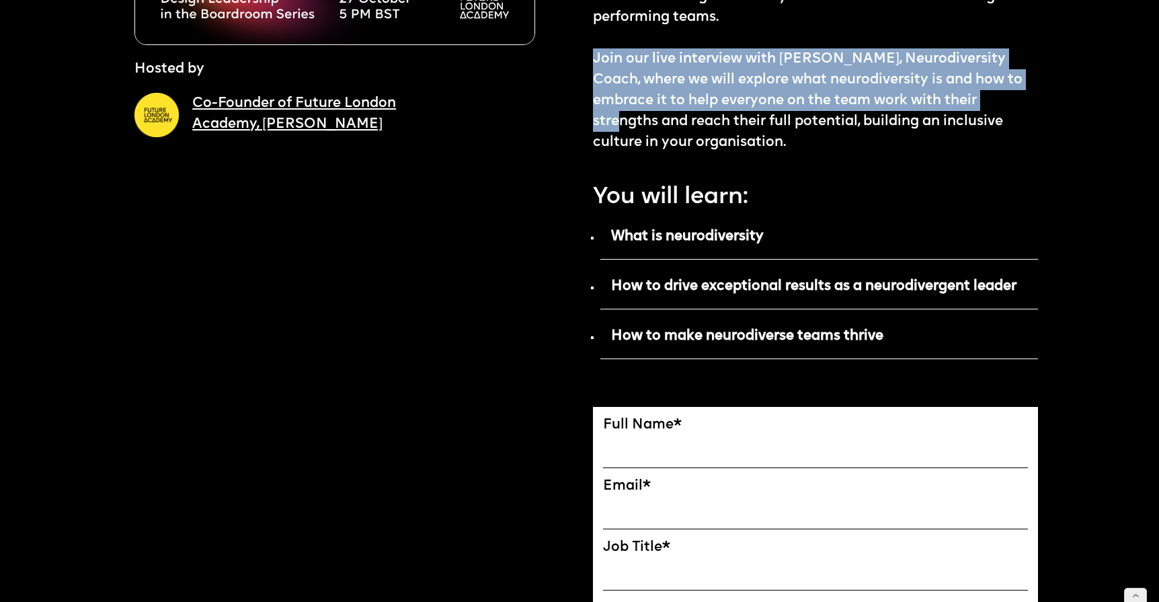
scroll to position [586, 0]
